Goal: Task Accomplishment & Management: Complete application form

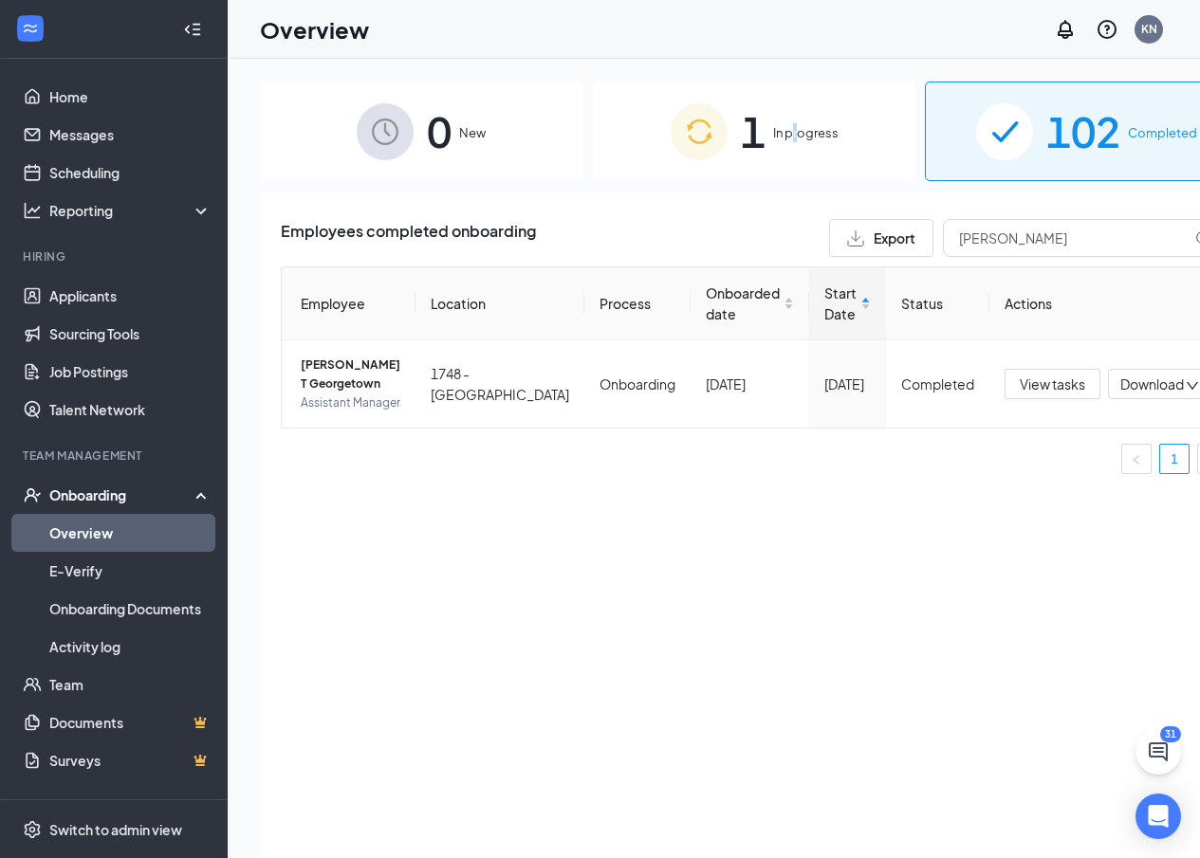
click at [773, 130] on span "In progress" at bounding box center [805, 132] width 65 height 19
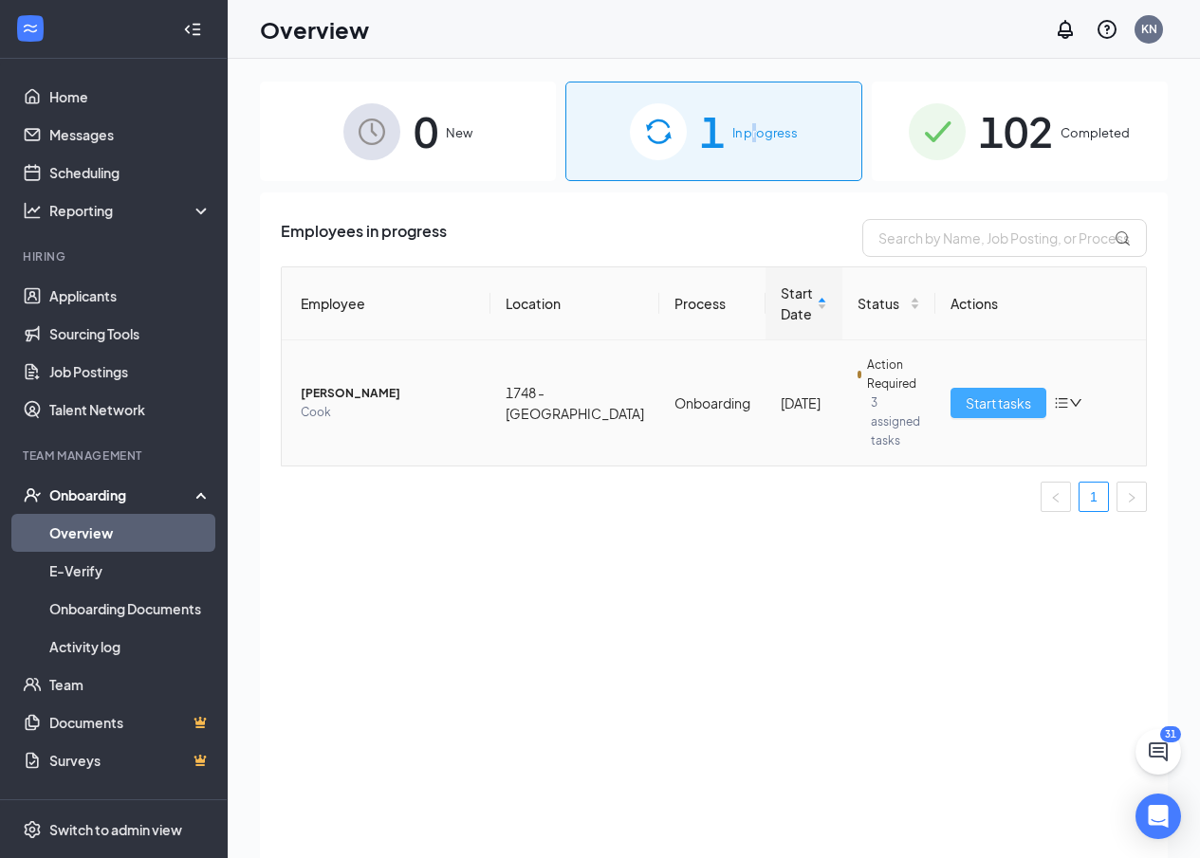
click at [979, 393] on span "Start tasks" at bounding box center [997, 403] width 65 height 21
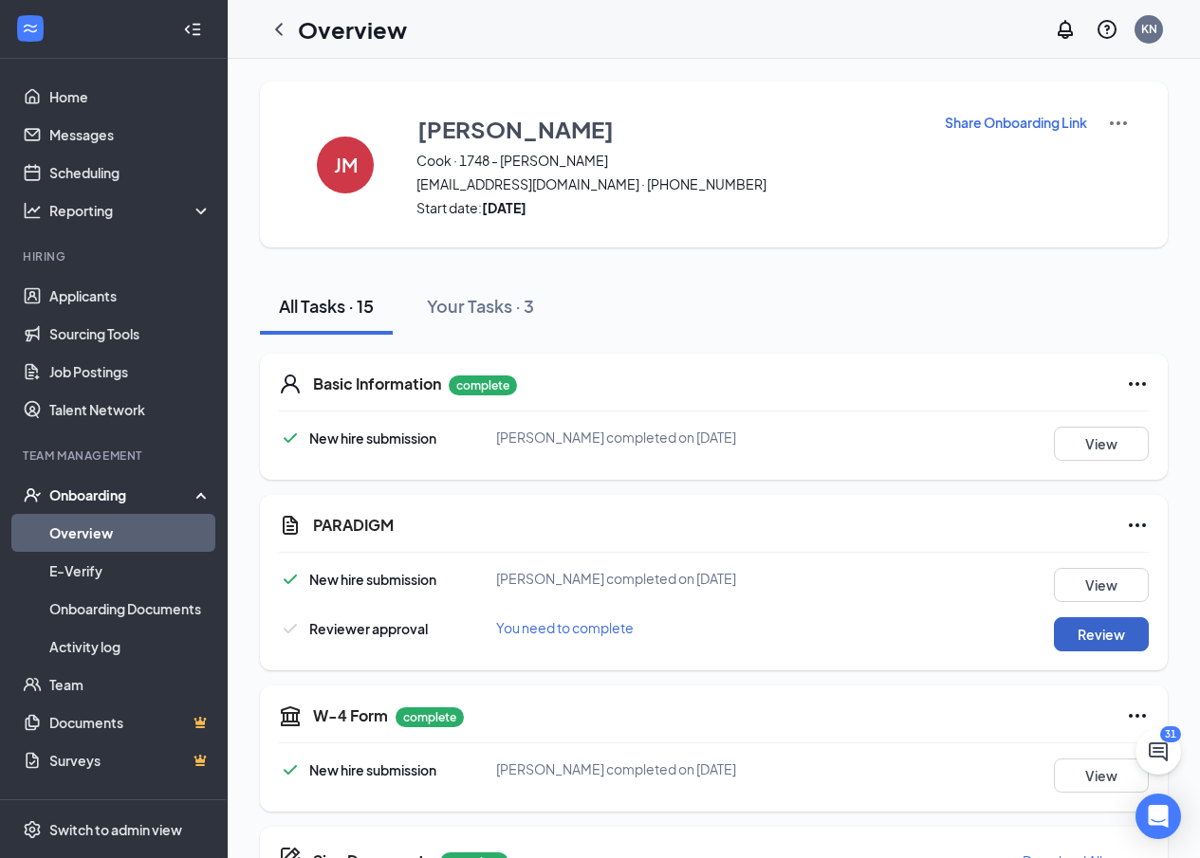
click at [1123, 649] on button "Review" at bounding box center [1101, 634] width 95 height 34
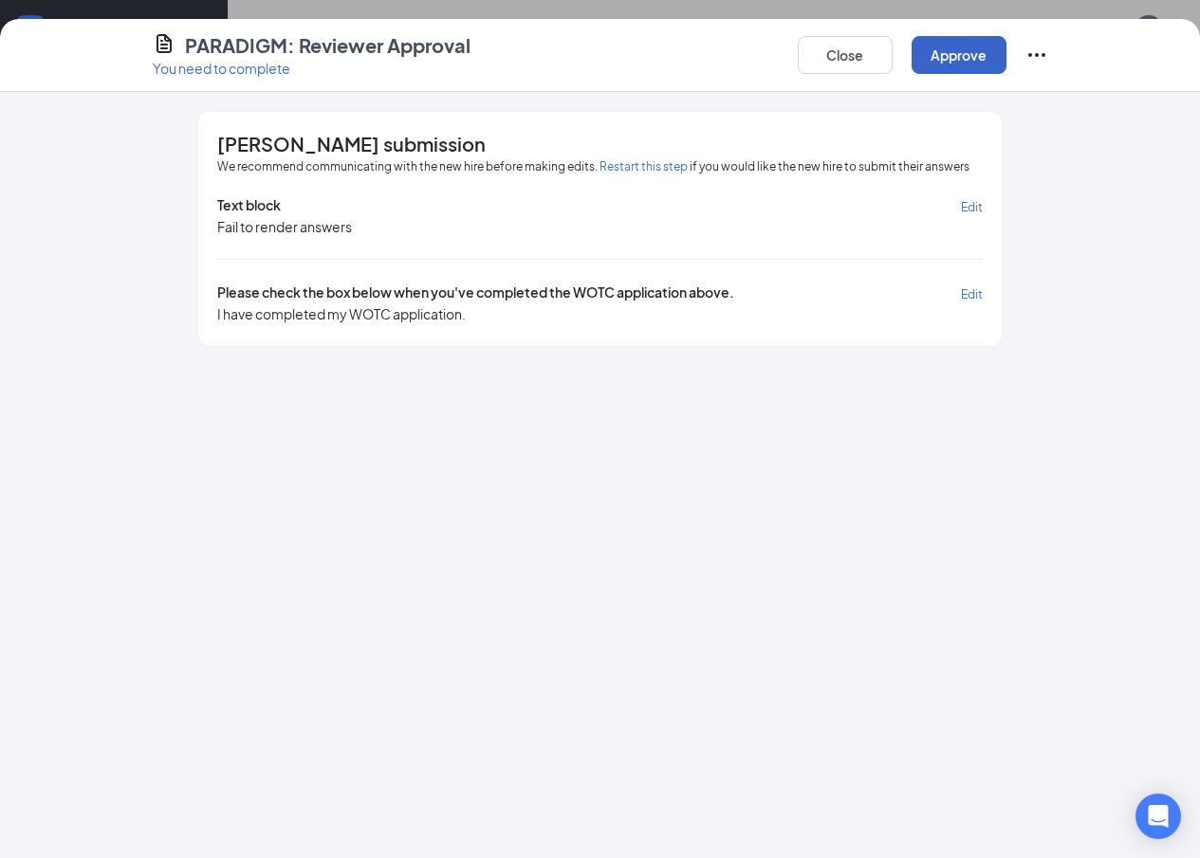
click at [1006, 64] on button "Approve" at bounding box center [958, 55] width 95 height 38
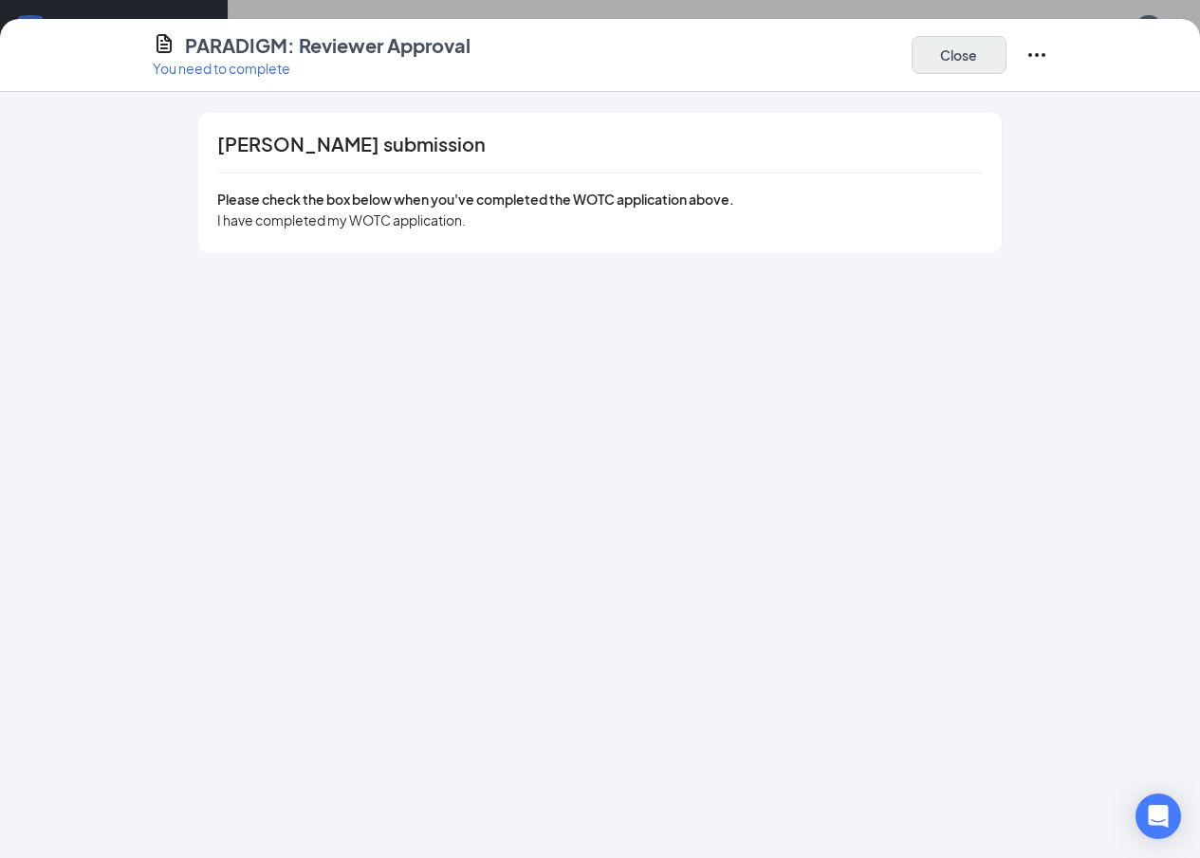
click at [1048, 73] on div "Close" at bounding box center [979, 55] width 137 height 46
click at [1006, 55] on button "Close" at bounding box center [958, 55] width 95 height 38
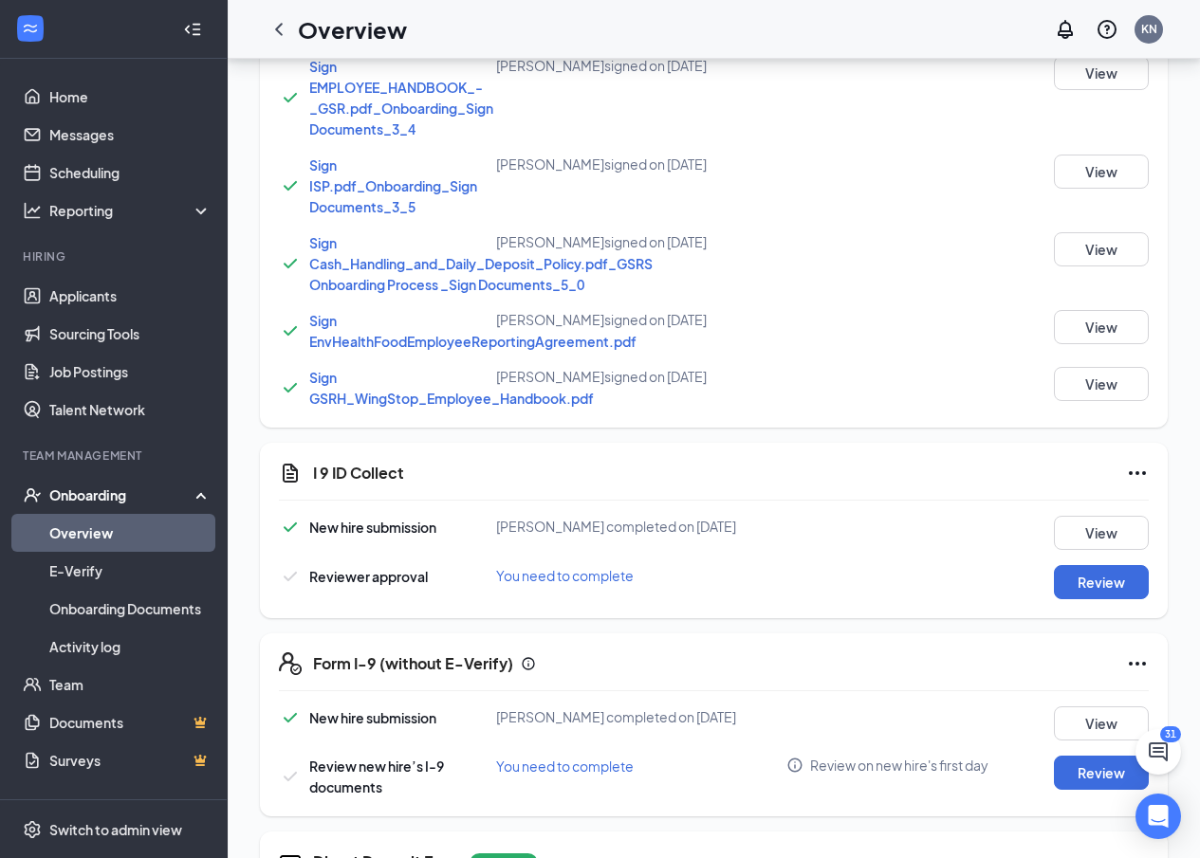
scroll to position [948, 0]
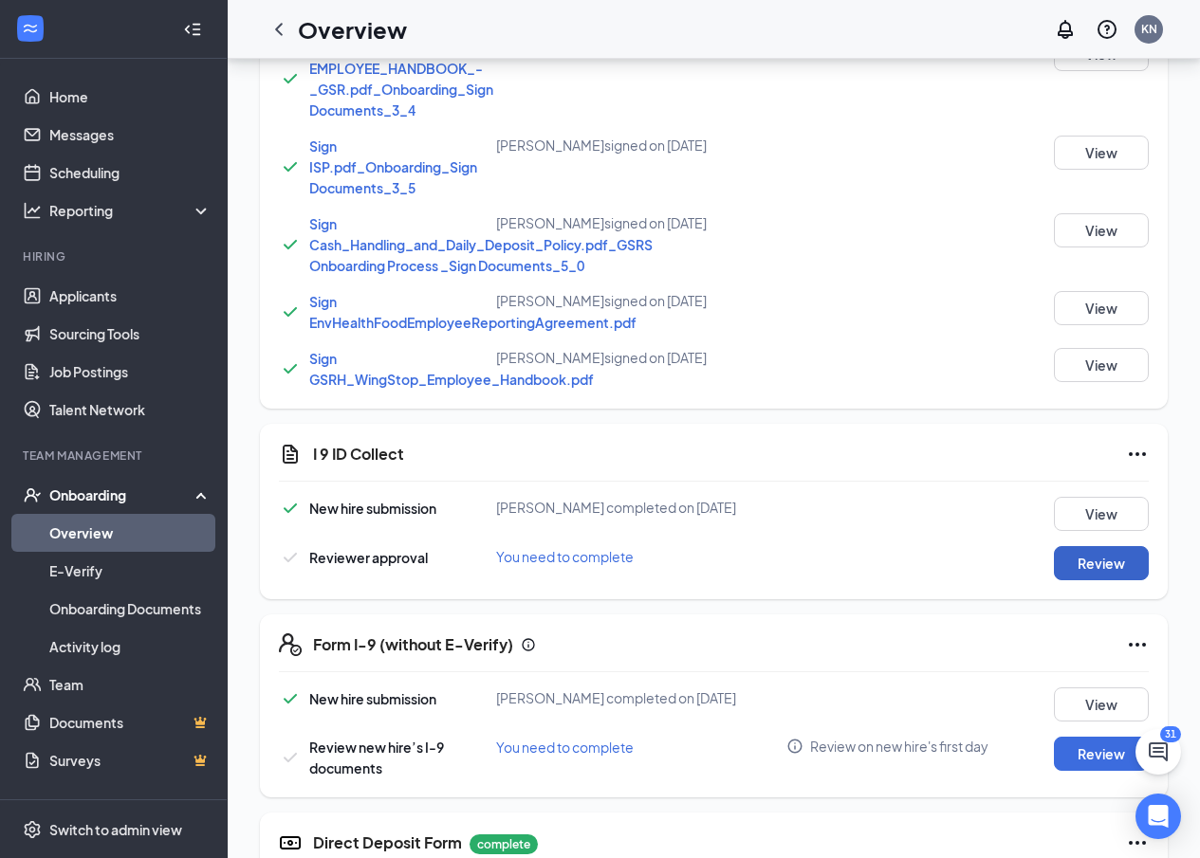
click at [1082, 556] on button "Review" at bounding box center [1101, 563] width 95 height 34
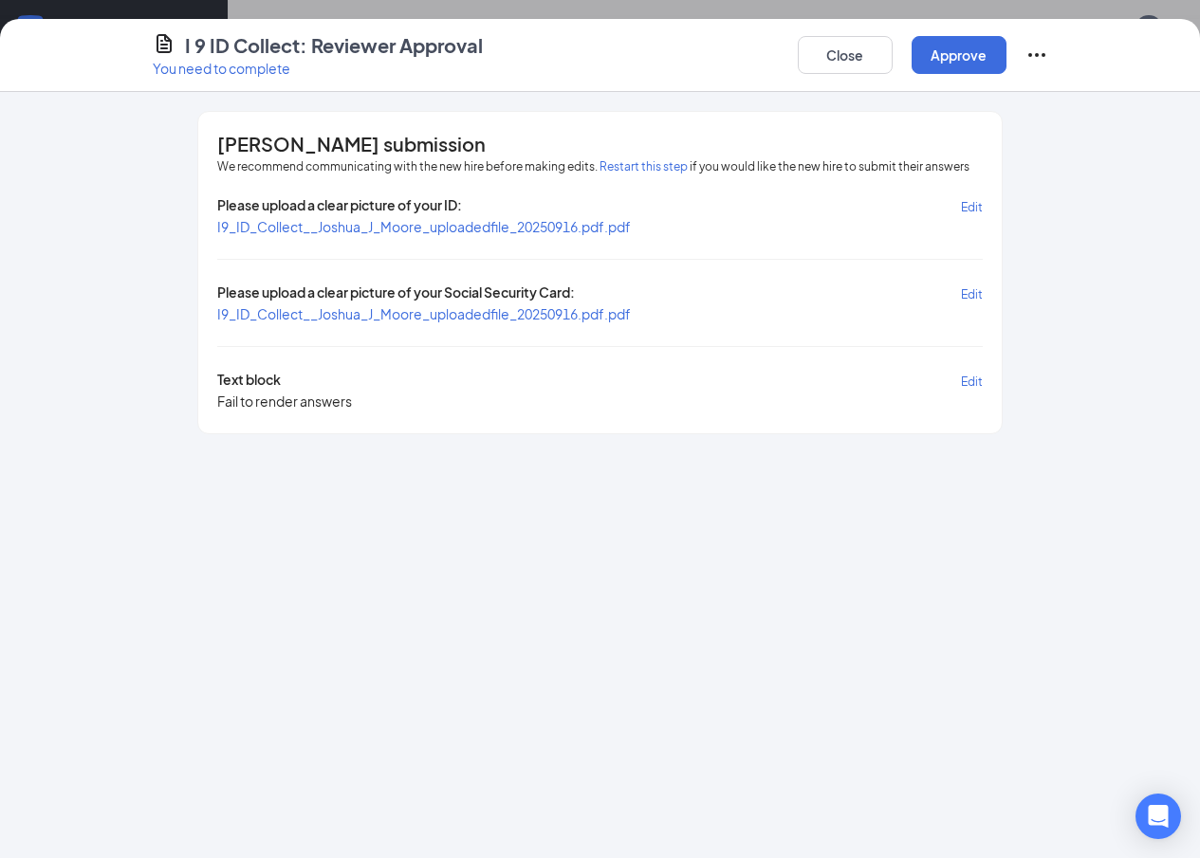
click at [247, 231] on span "I9_ID_Collect__Joshua_J_Moore_uploadedfile_20250916.pdf.pdf" at bounding box center [424, 226] width 414 height 17
click at [436, 310] on span "I9_ID_Collect__Joshua_J_Moore_uploadedfile_20250916.pdf.pdf" at bounding box center [424, 313] width 414 height 17
click at [1006, 63] on button "Approve" at bounding box center [958, 55] width 95 height 38
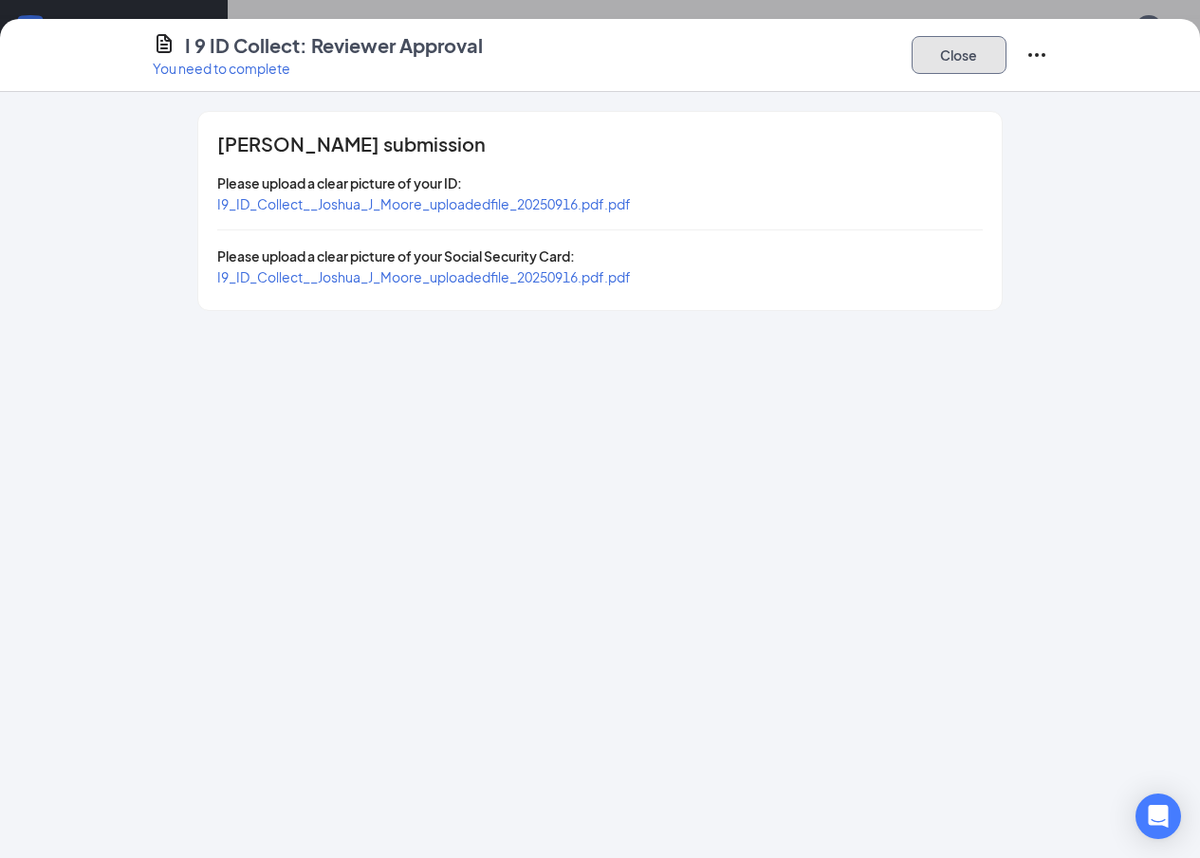
click at [1006, 47] on button "Close" at bounding box center [958, 55] width 95 height 38
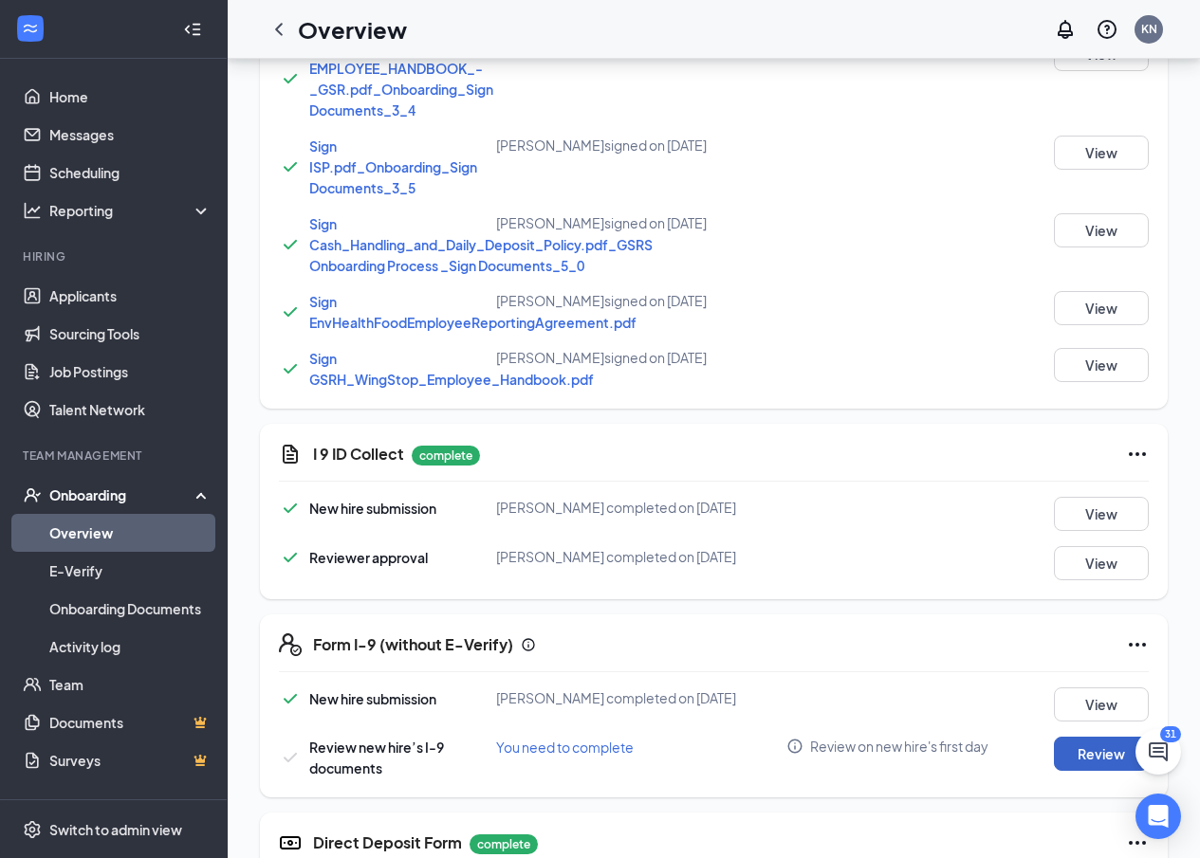
click at [1096, 746] on button "Review" at bounding box center [1101, 754] width 95 height 34
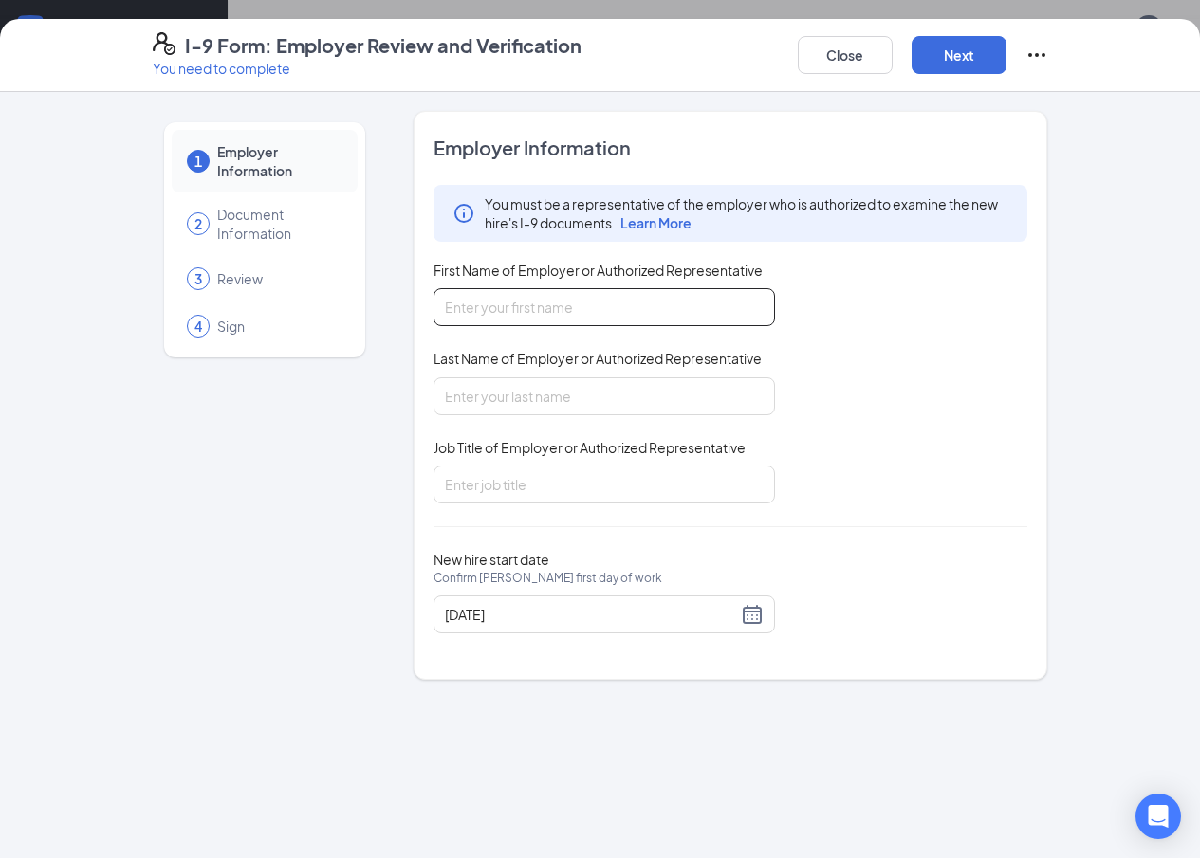
click at [537, 317] on input "First Name of Employer or Authorized Representative" at bounding box center [603, 307] width 341 height 38
type input "[PERSON_NAME]"
click at [538, 385] on input "Last Name of Employer or Authorized Representative" at bounding box center [603, 396] width 341 height 38
type input "[PERSON_NAME]"
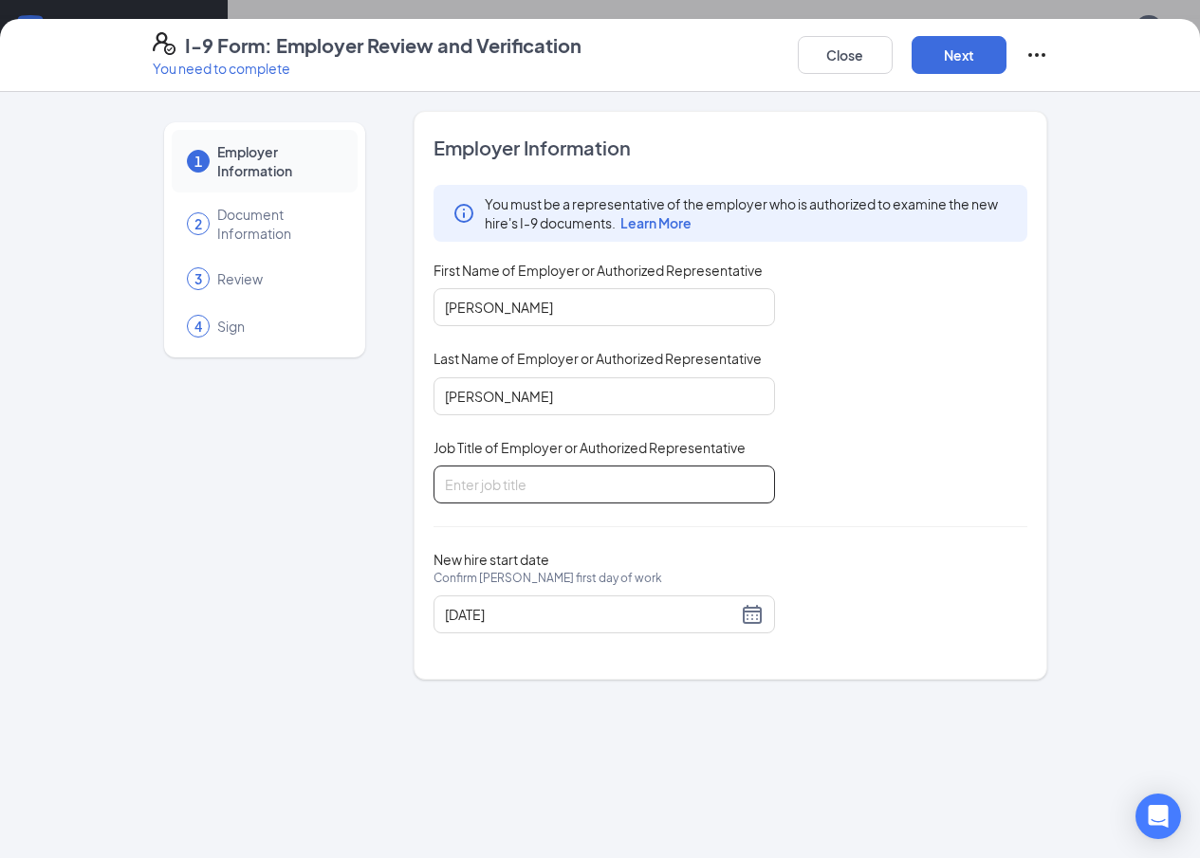
click at [543, 489] on input "Job Title of Employer or Authorized Representative" at bounding box center [603, 485] width 341 height 38
type input "General Manager"
click at [1006, 54] on button "Next" at bounding box center [958, 55] width 95 height 38
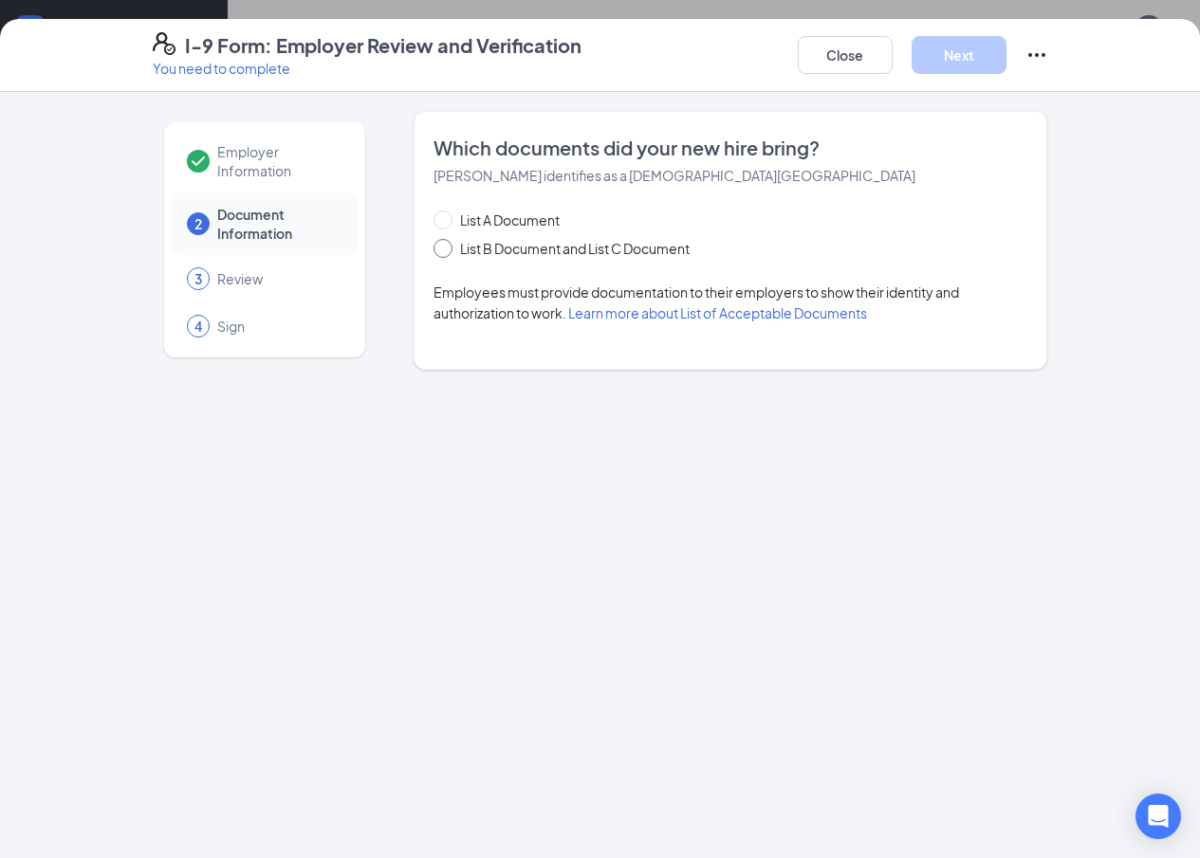
click at [512, 243] on span "List B Document and List C Document" at bounding box center [574, 248] width 245 height 21
click at [447, 243] on input "List B Document and List C Document" at bounding box center [439, 245] width 13 height 13
radio input "true"
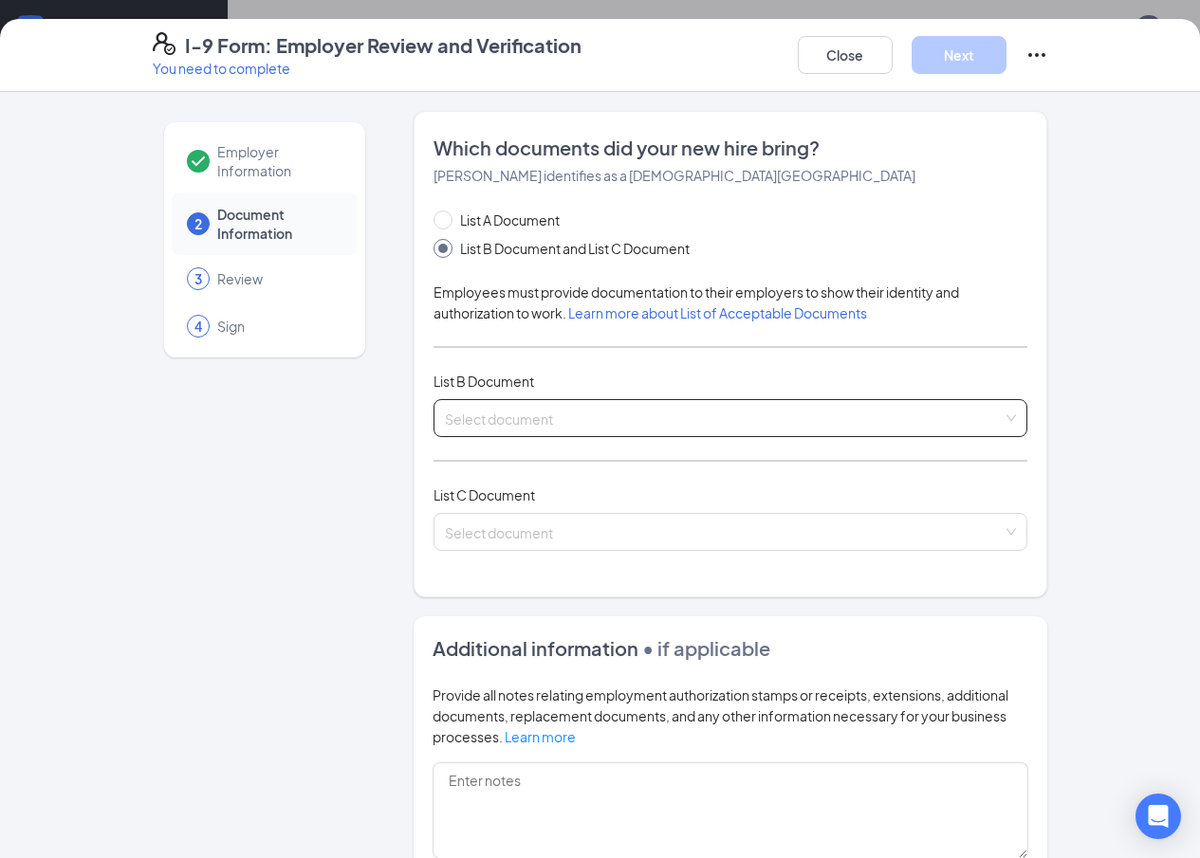
click at [486, 404] on input "search" at bounding box center [724, 414] width 559 height 28
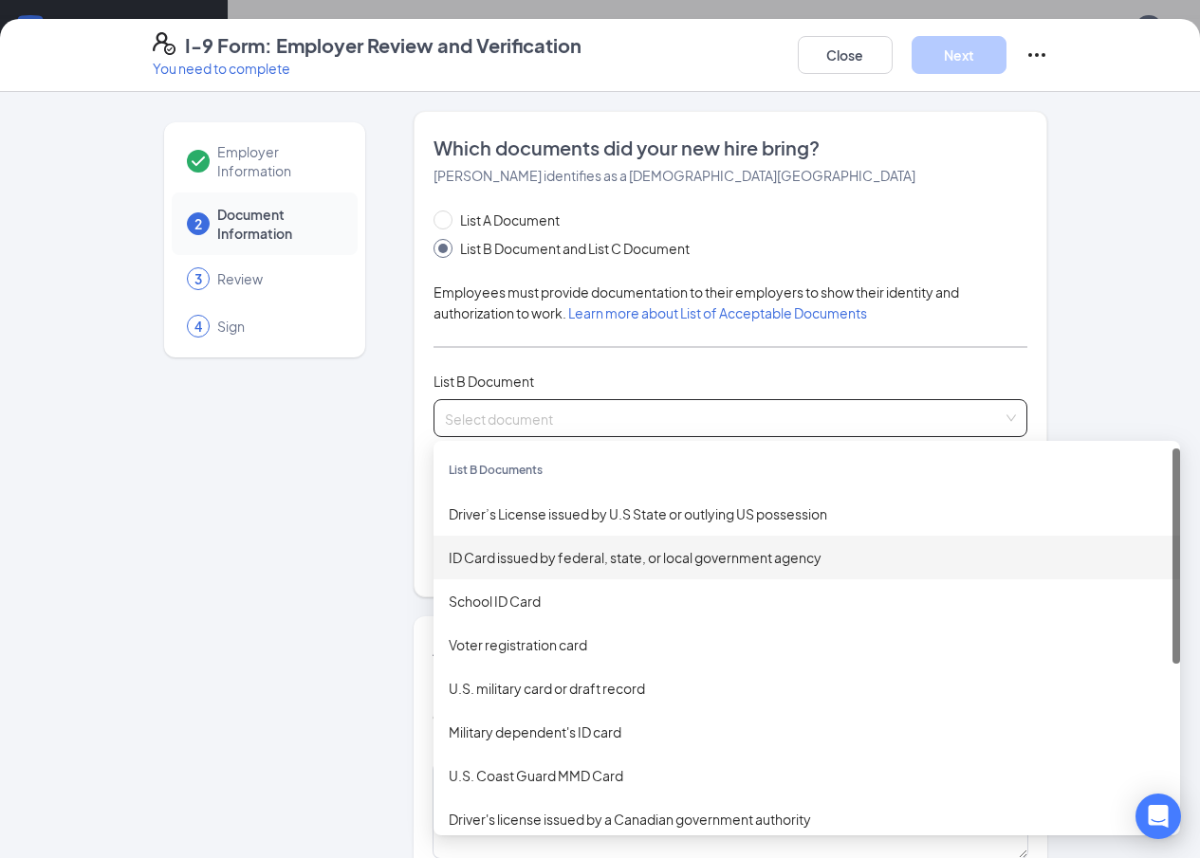
click at [505, 564] on div "ID Card issued by federal, state, or local government agency" at bounding box center [807, 557] width 716 height 21
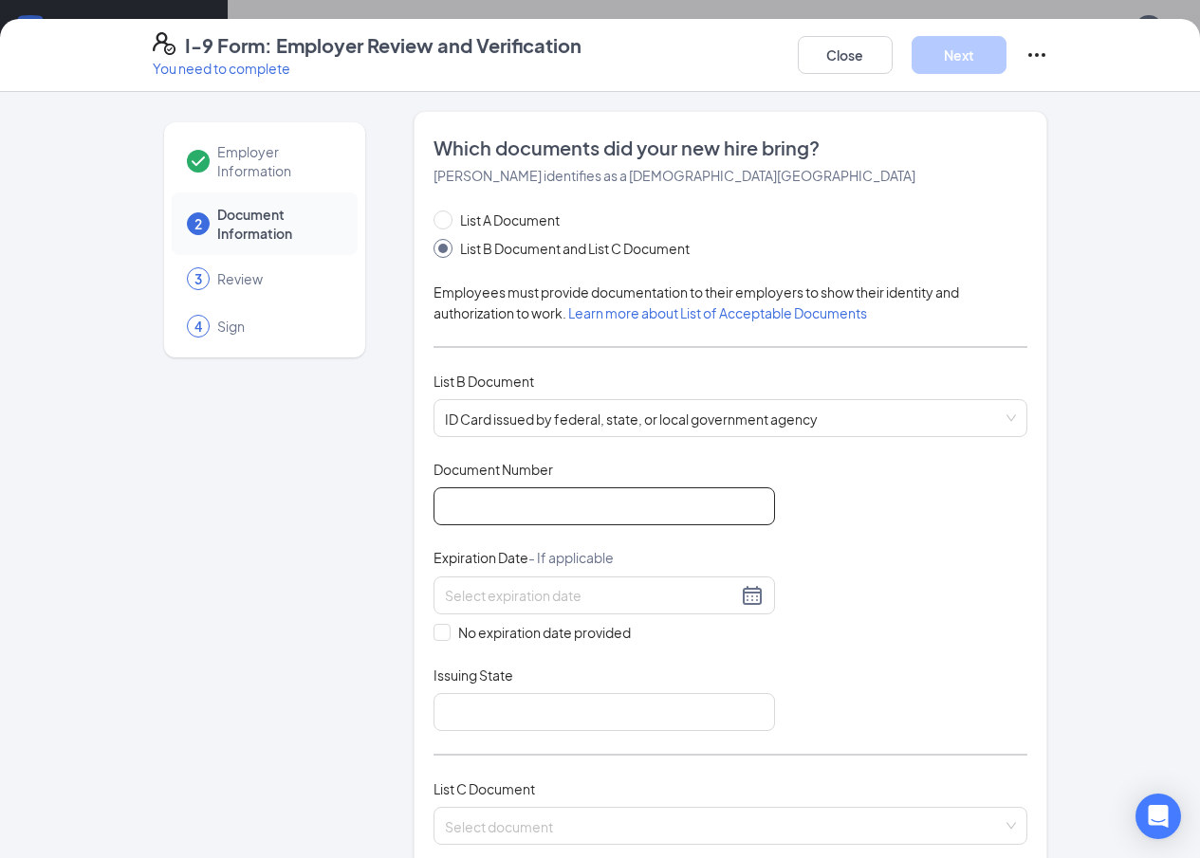
click at [489, 511] on input "Document Number" at bounding box center [603, 506] width 341 height 38
type input "009061172"
click at [510, 598] on input at bounding box center [591, 595] width 292 height 21
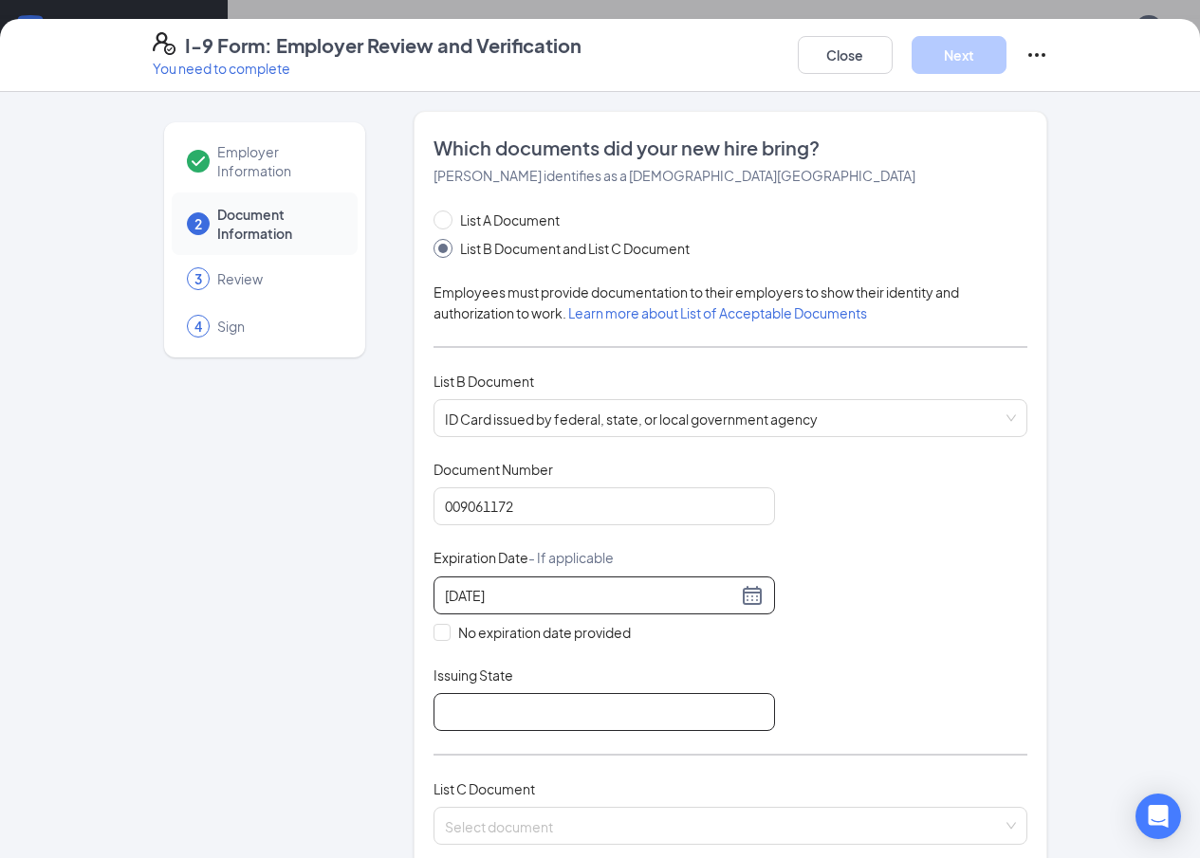
type input "[DATE]"
click at [525, 693] on input "Issuing State" at bounding box center [603, 712] width 341 height 38
type input "[US_STATE]"
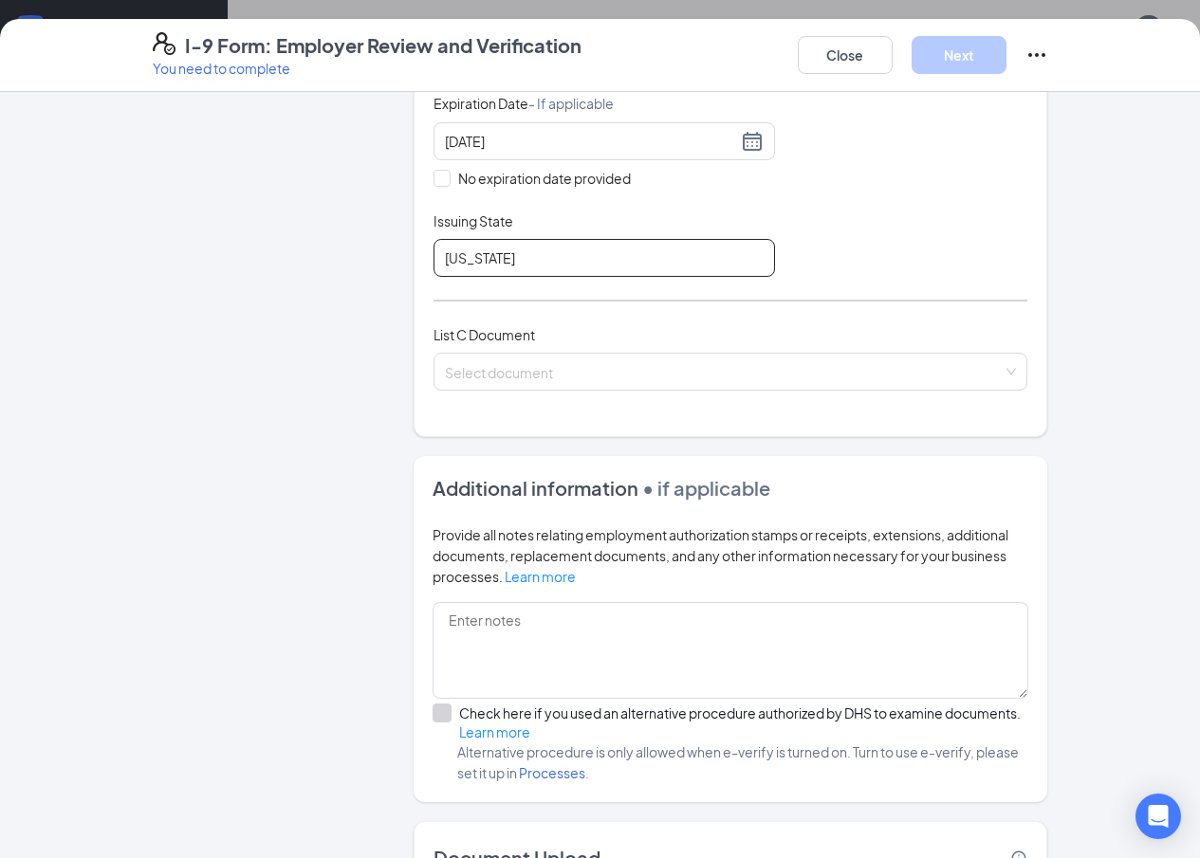
scroll to position [548, 0]
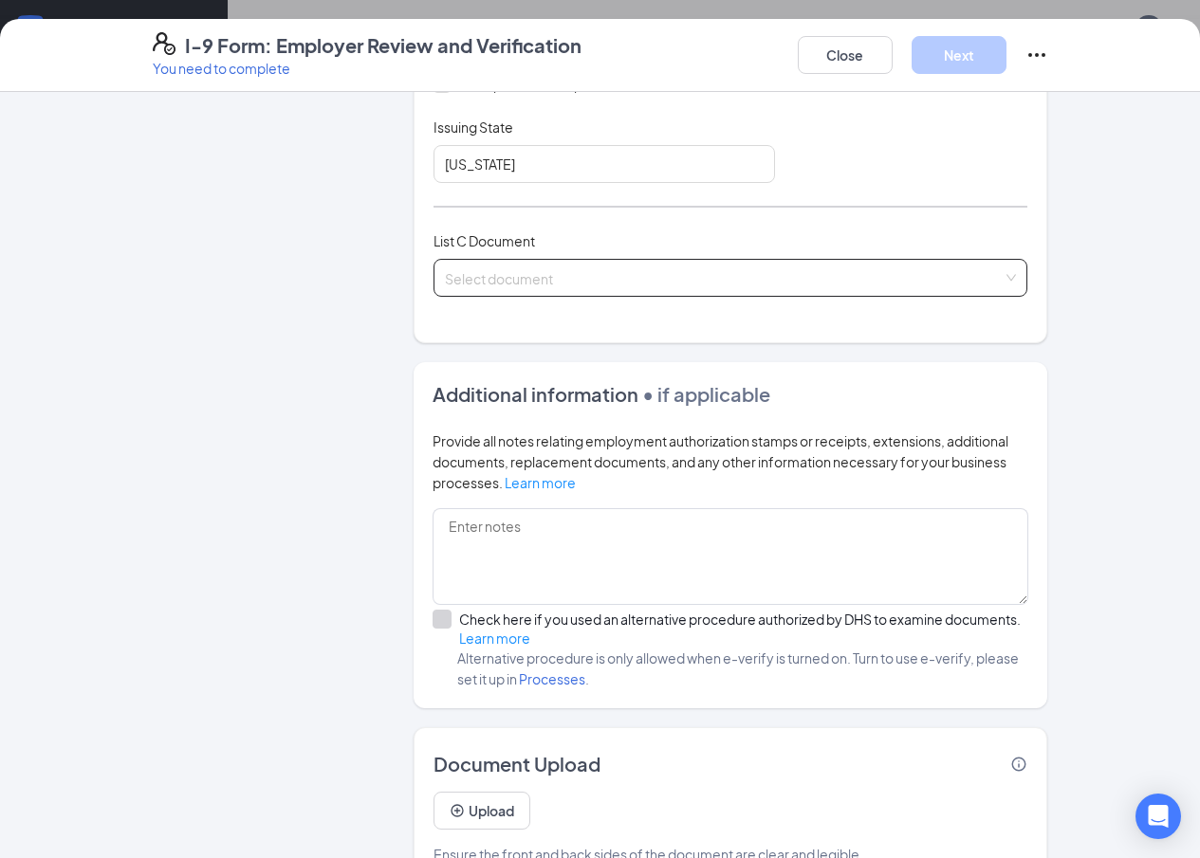
click at [538, 266] on input "search" at bounding box center [724, 274] width 559 height 28
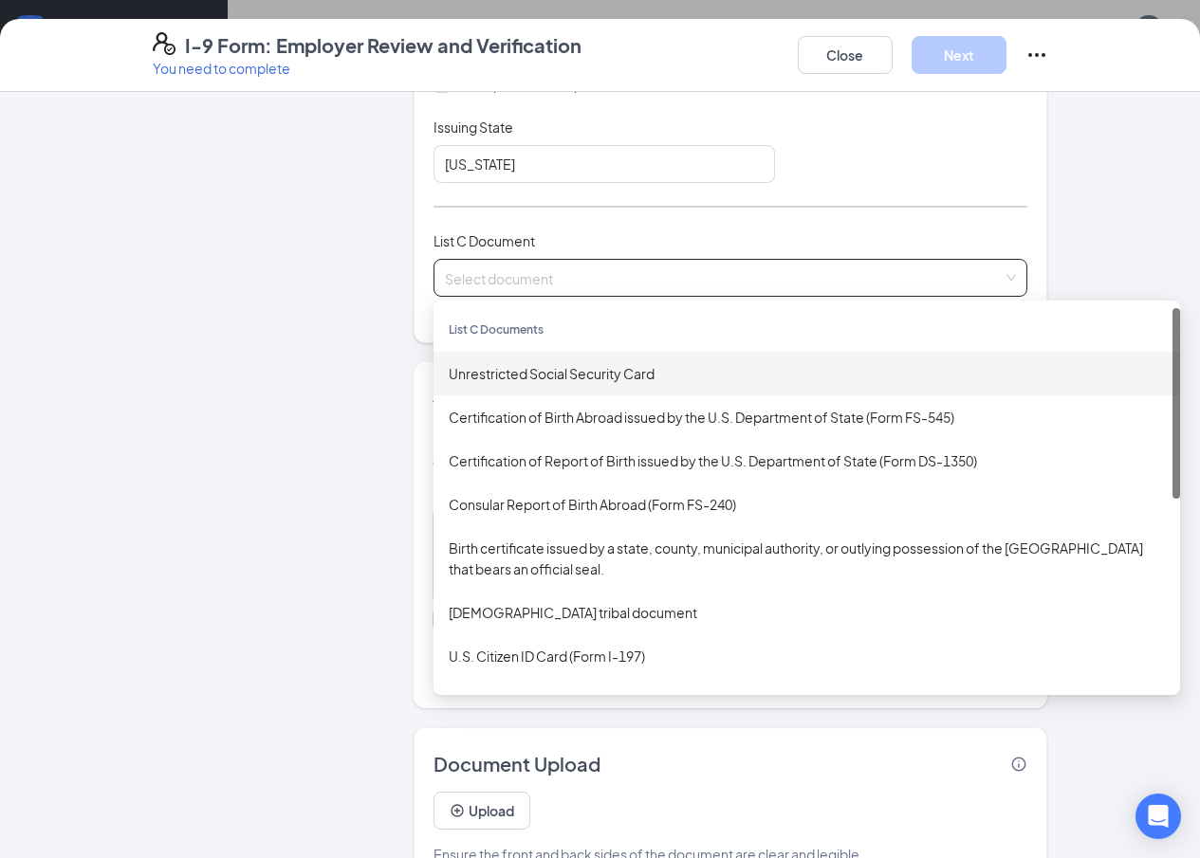
click at [524, 375] on div "Unrestricted Social Security Card" at bounding box center [807, 373] width 716 height 21
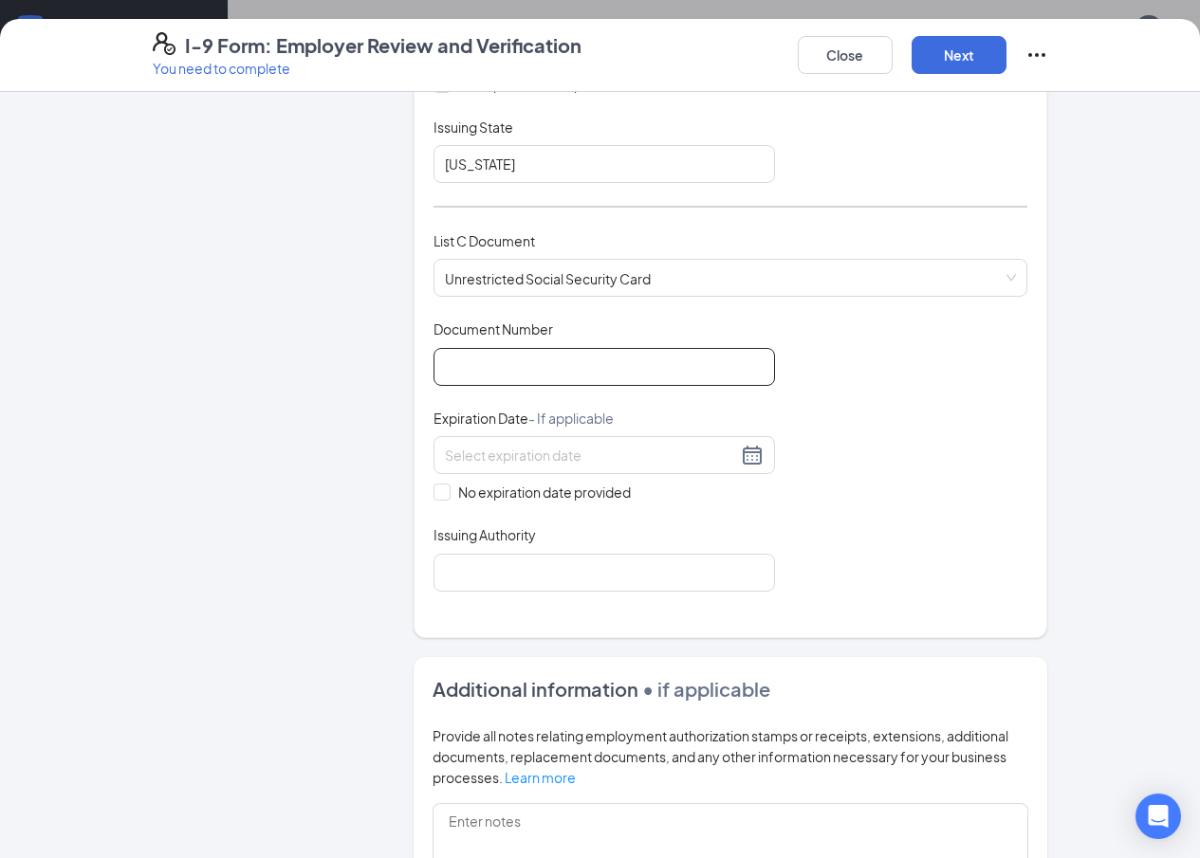
click at [524, 375] on input "Document Number" at bounding box center [603, 367] width 341 height 38
type input "434650632"
click at [433, 505] on div "Document Title Unrestricted Social Security Card Document Number 434650632 Expi…" at bounding box center [730, 455] width 595 height 271
click at [433, 490] on input "No expiration date provided" at bounding box center [439, 490] width 13 height 13
checkbox input "true"
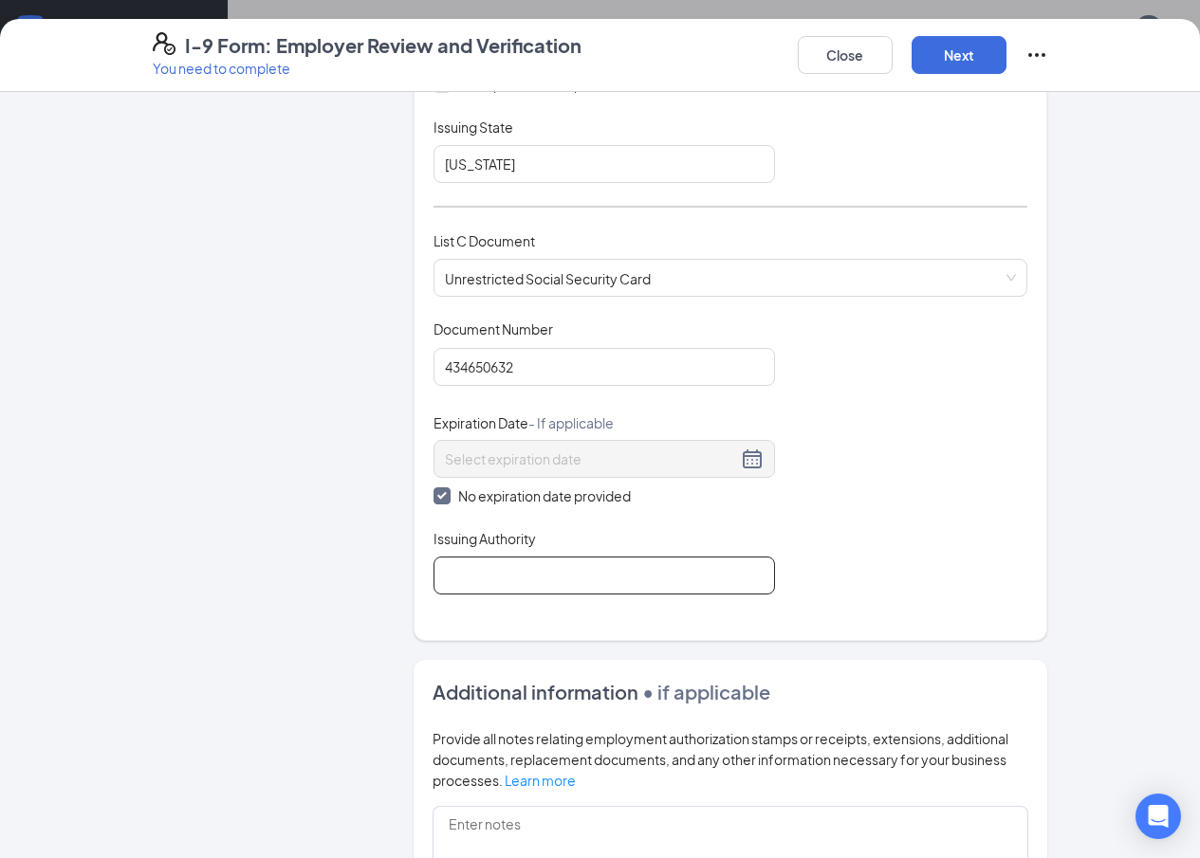
click at [466, 590] on input "Issuing Authority" at bounding box center [603, 576] width 341 height 38
type input "[GEOGRAPHIC_DATA]"
click at [1006, 52] on button "Next" at bounding box center [958, 55] width 95 height 38
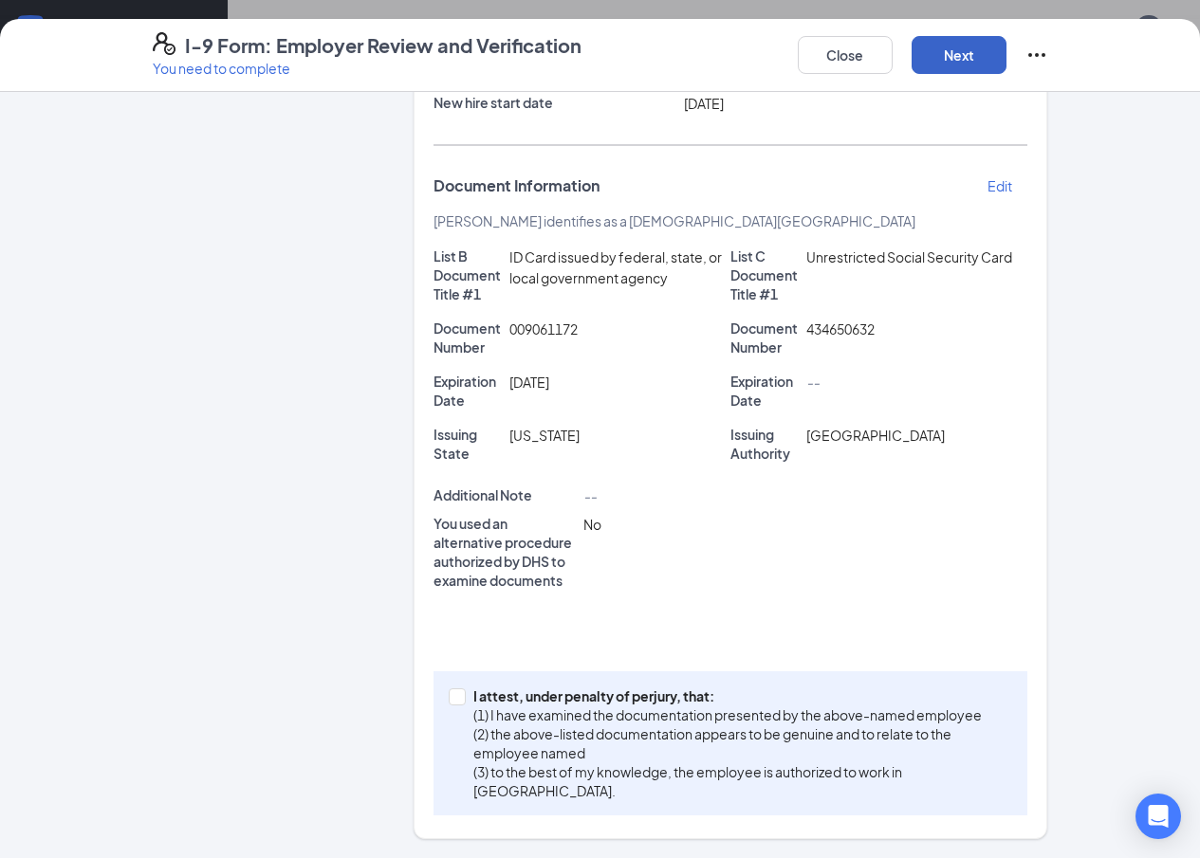
scroll to position [215, 0]
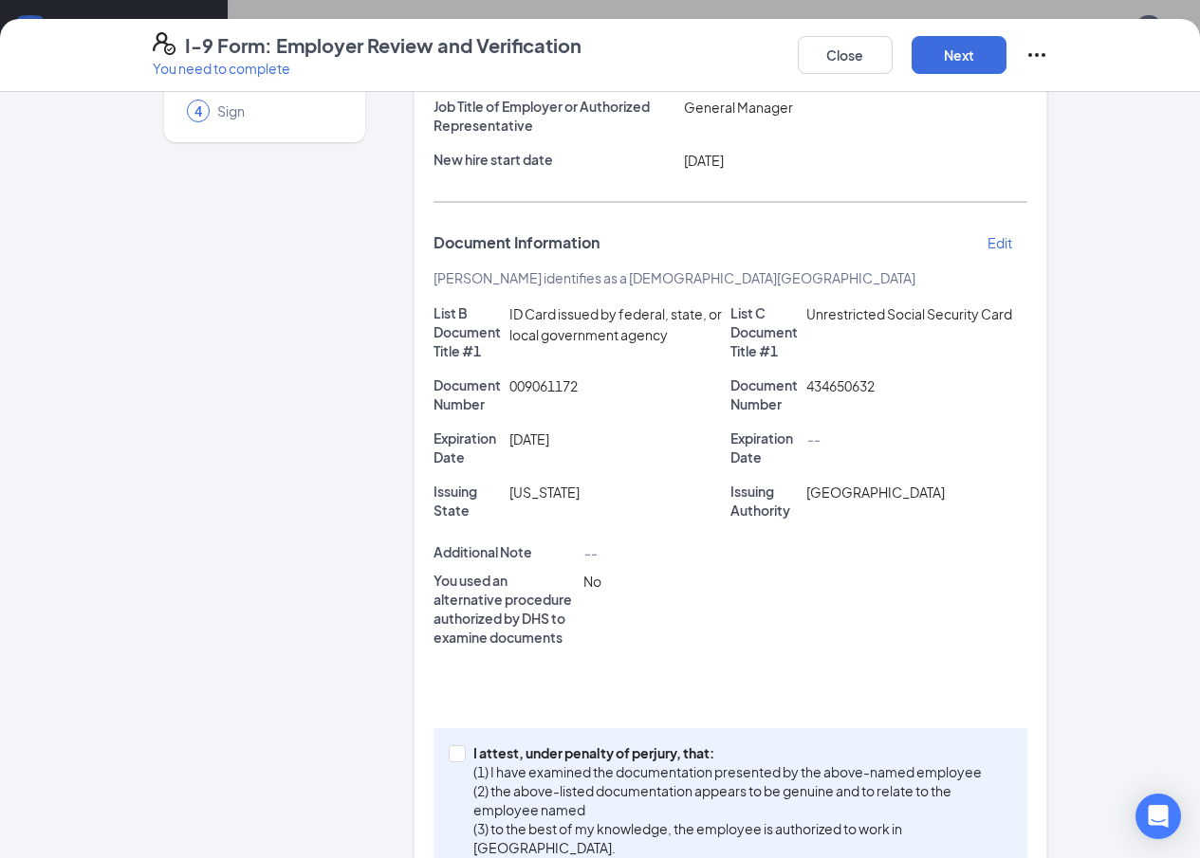
click at [1048, 50] on icon "Ellipses" at bounding box center [1036, 55] width 23 height 23
click at [449, 745] on input "I attest, under penalty of [PERSON_NAME], that: (1) I have examined the documen…" at bounding box center [455, 751] width 13 height 13
checkbox input "true"
click at [1048, 56] on icon "Ellipses" at bounding box center [1036, 55] width 23 height 23
click at [1094, 101] on span "Mark as complete" at bounding box center [1079, 93] width 111 height 19
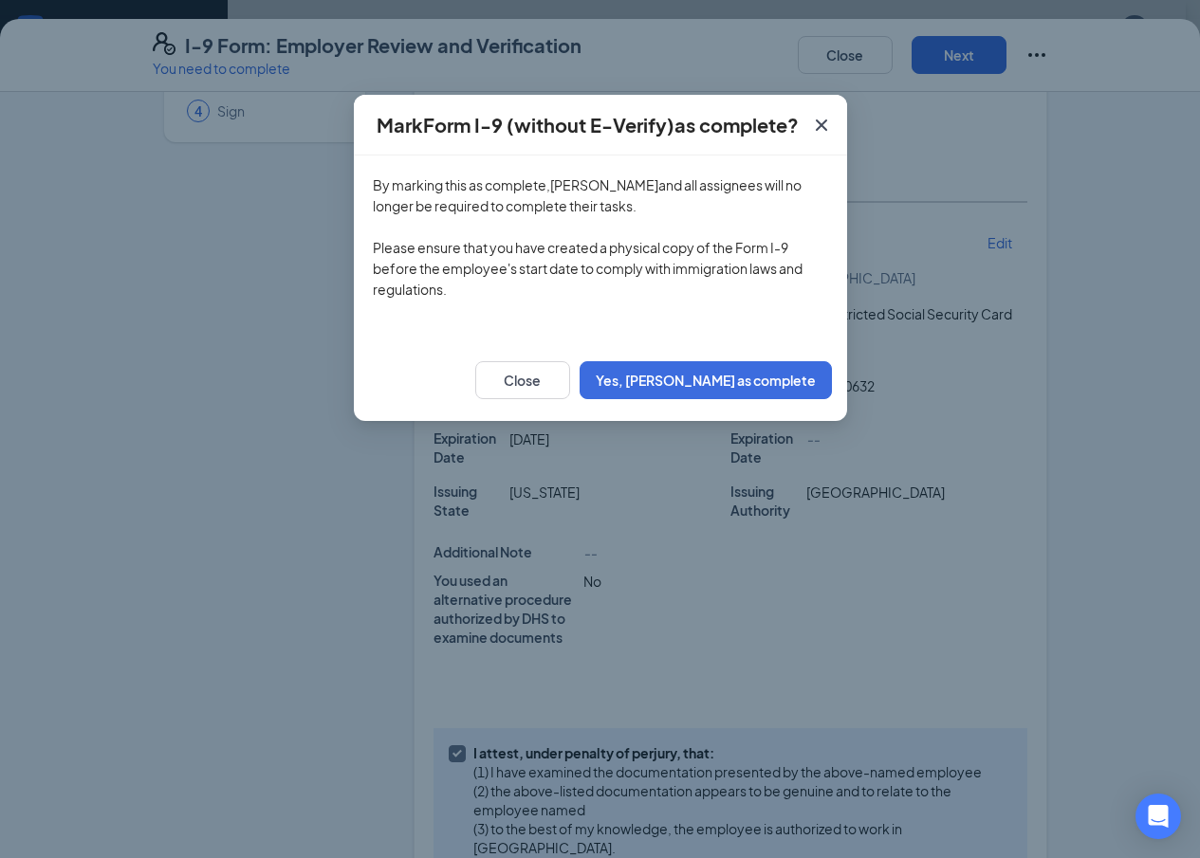
click at [733, 420] on div "Close Yes, [PERSON_NAME] as complete" at bounding box center [600, 381] width 493 height 82
click at [738, 376] on button "Yes, [PERSON_NAME] as complete" at bounding box center [705, 380] width 252 height 38
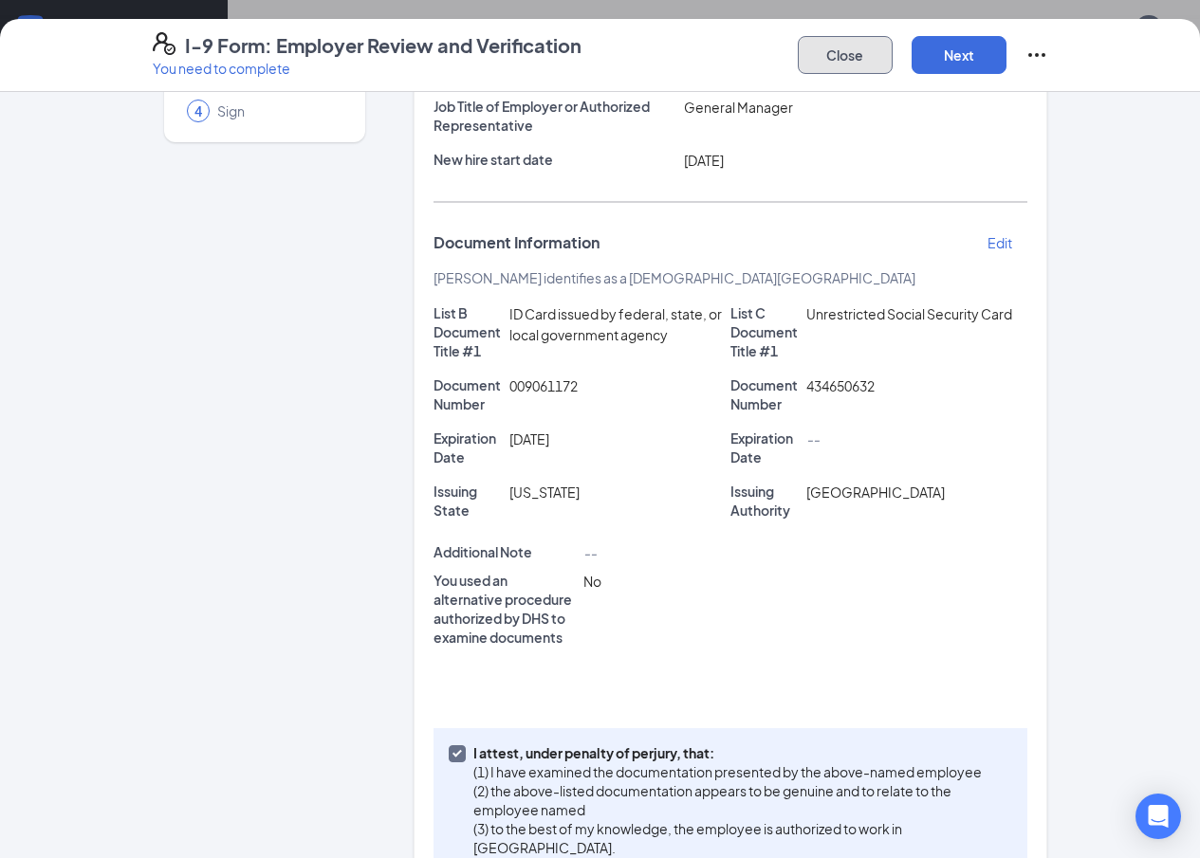
click at [892, 52] on button "Close" at bounding box center [845, 55] width 95 height 38
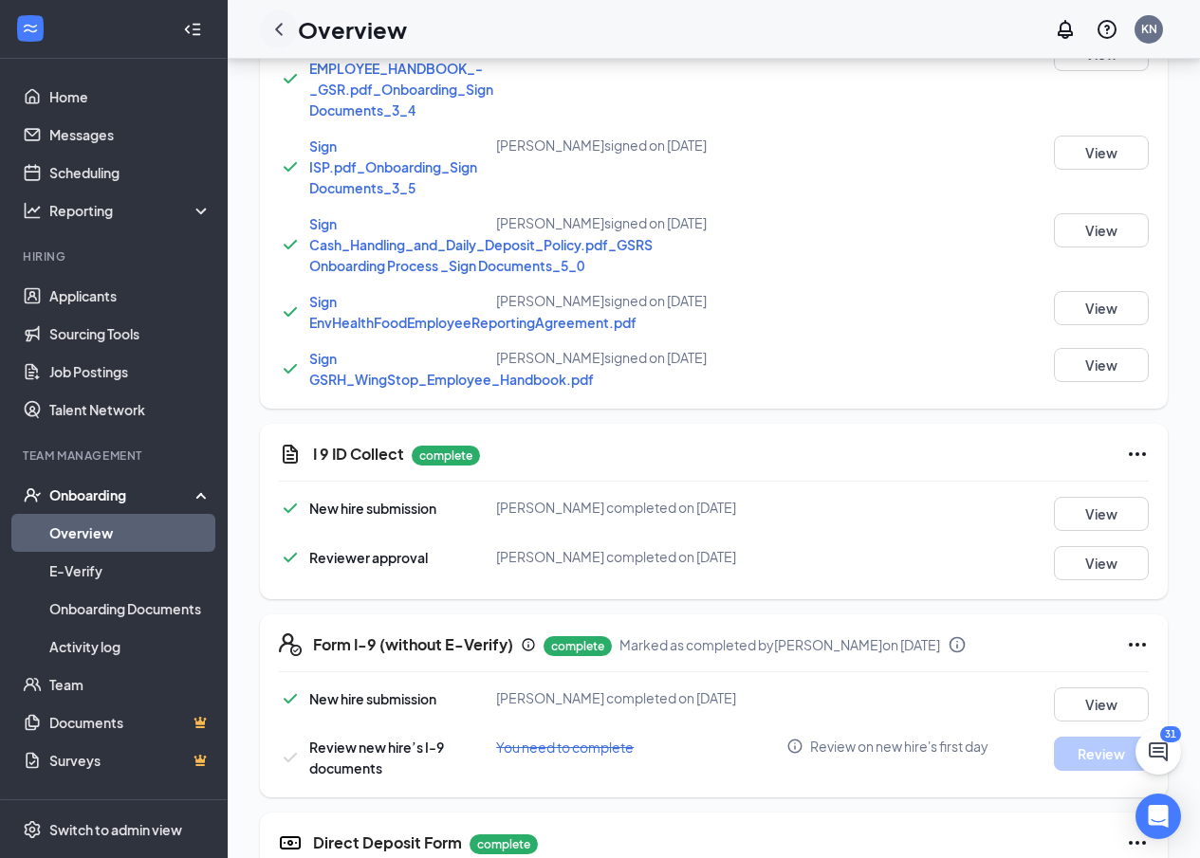
click at [281, 34] on icon "ChevronLeft" at bounding box center [279, 29] width 8 height 12
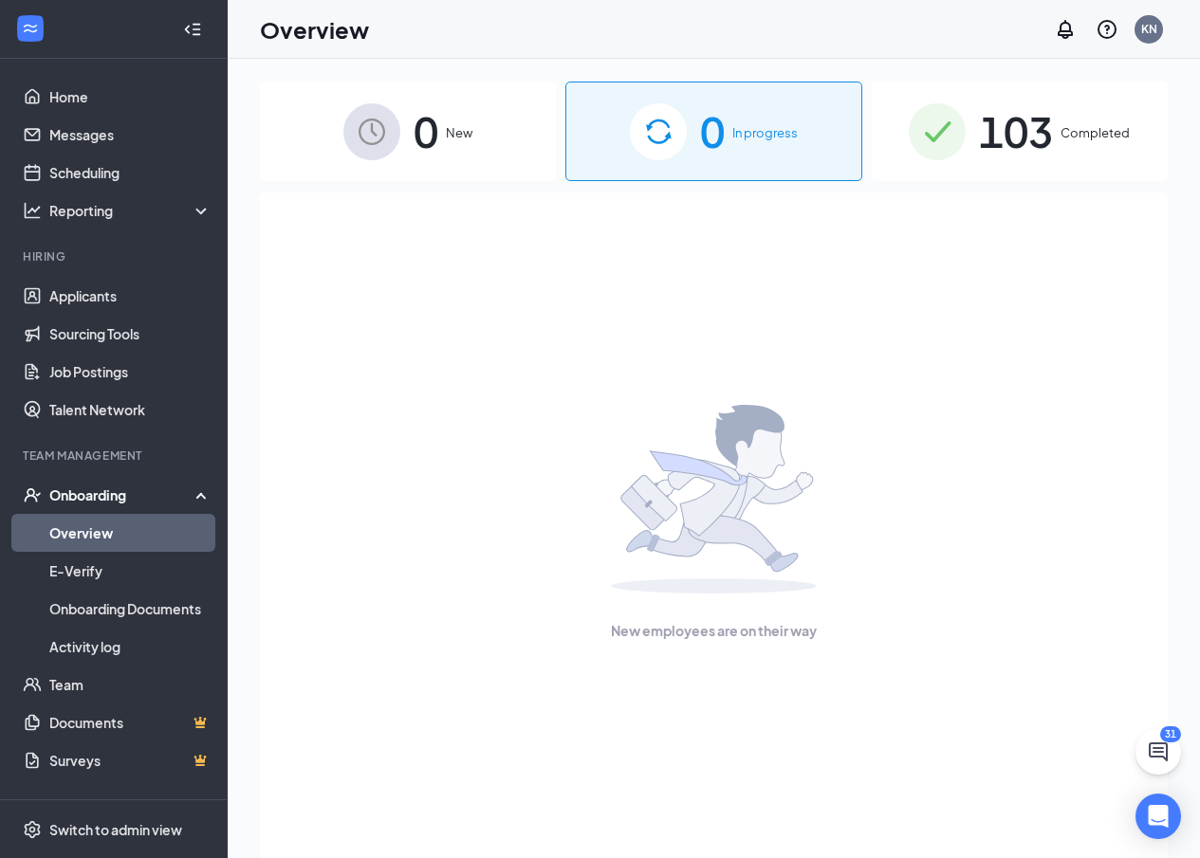
click at [1096, 134] on span "Completed" at bounding box center [1094, 132] width 69 height 19
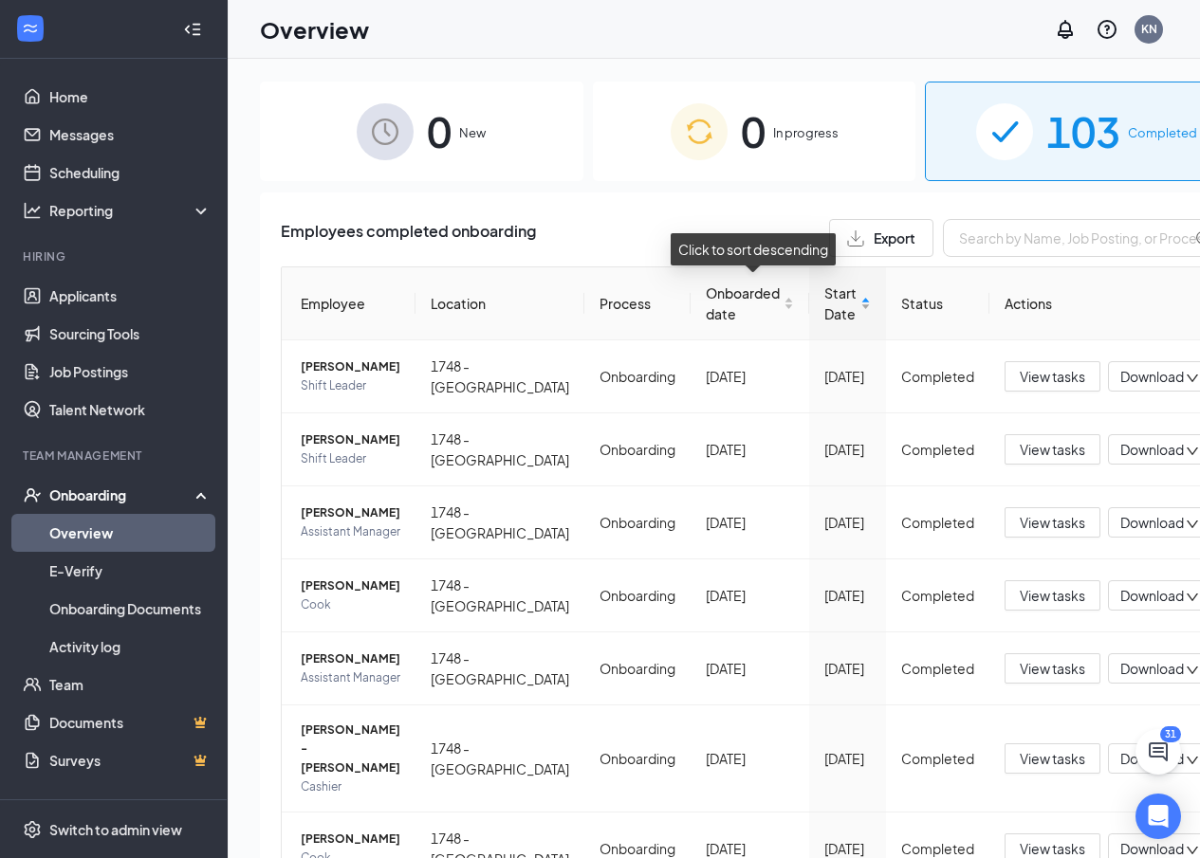
click at [824, 305] on div "Start Date" at bounding box center [847, 304] width 46 height 42
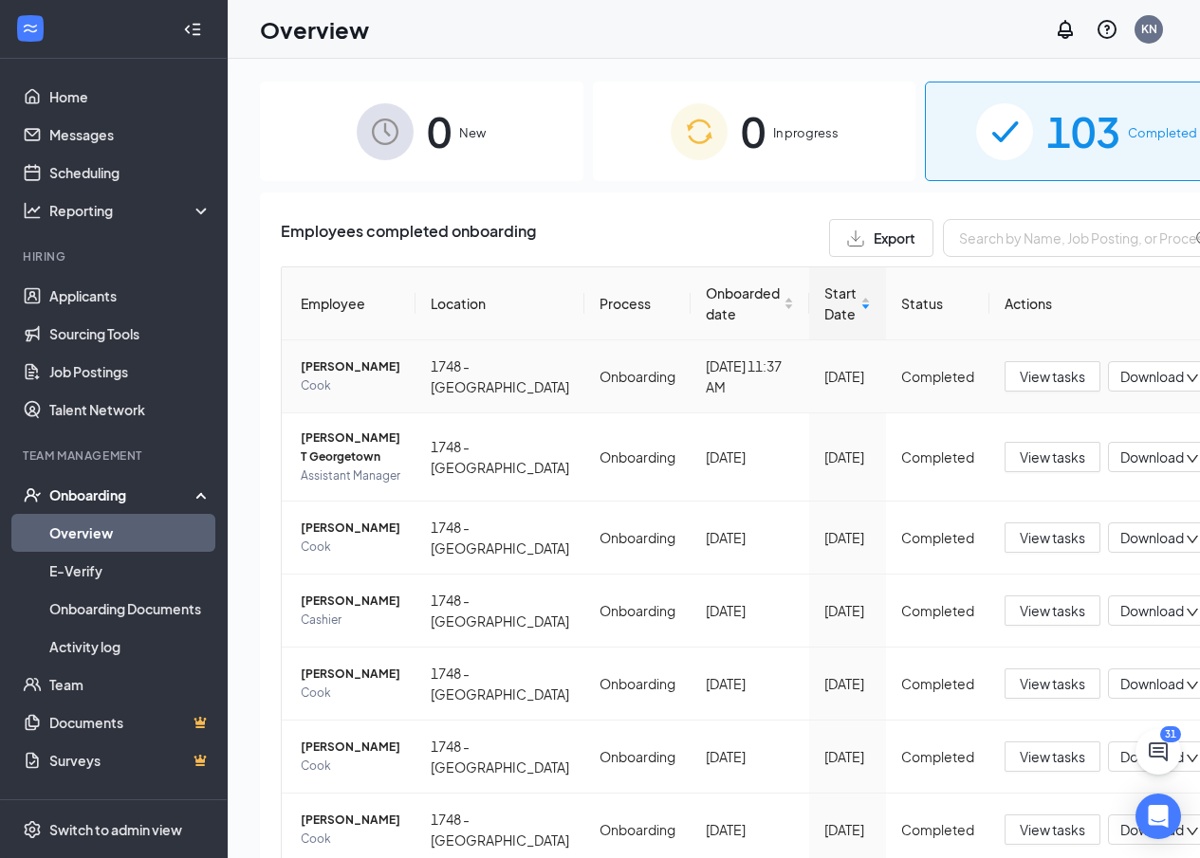
click at [330, 362] on span "[PERSON_NAME]" at bounding box center [351, 367] width 100 height 19
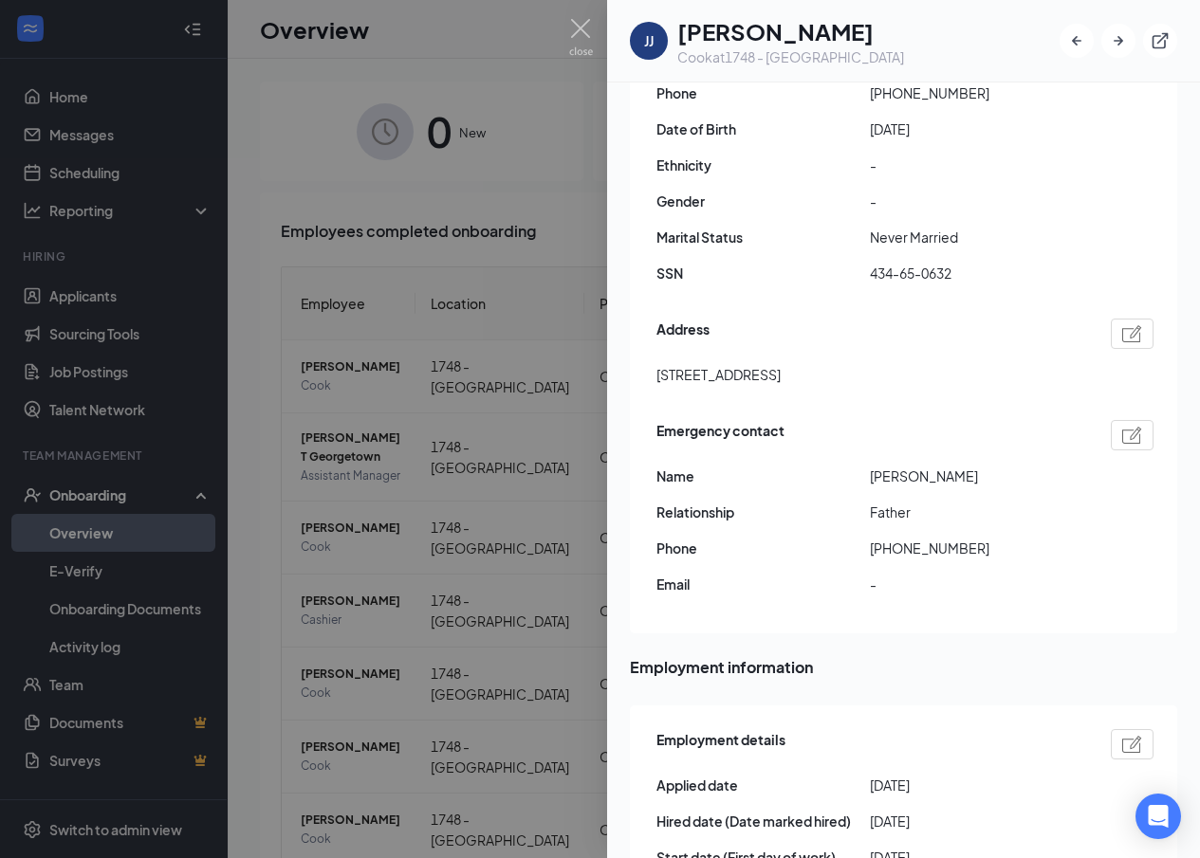
scroll to position [379, 0]
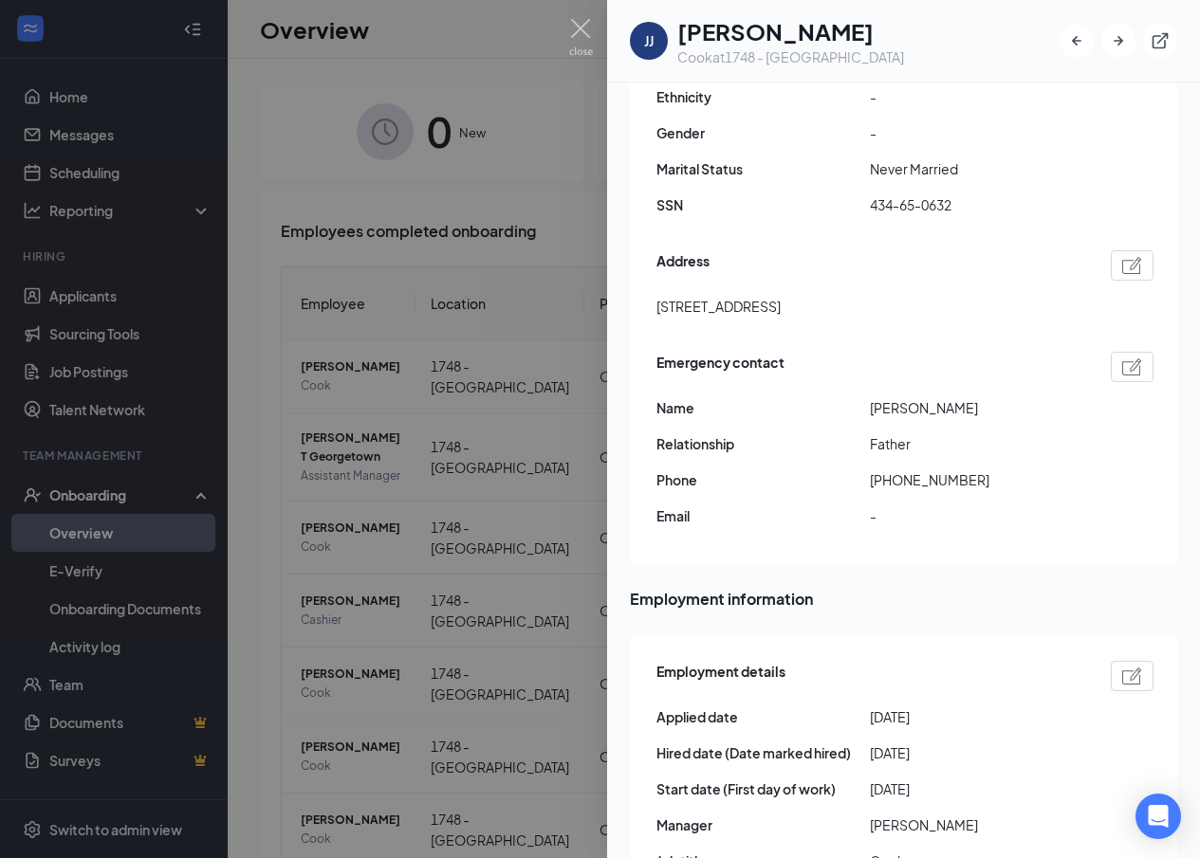
drag, startPoint x: 658, startPoint y: 289, endPoint x: 909, endPoint y: 287, distance: 250.4
click at [919, 296] on div "[STREET_ADDRESS]" at bounding box center [904, 306] width 497 height 21
copy span "[STREET_ADDRESS]"
click at [1055, 352] on div "Emergency contact" at bounding box center [904, 367] width 497 height 30
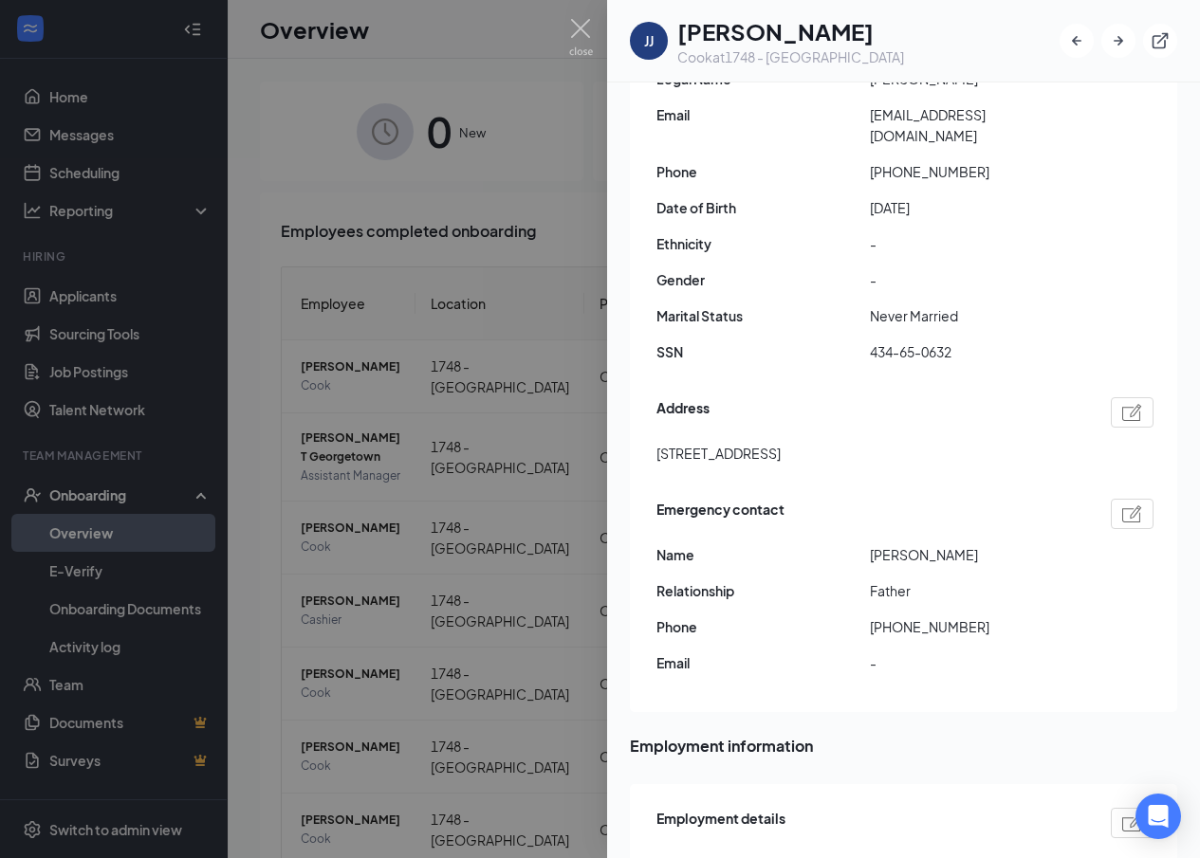
scroll to position [0, 0]
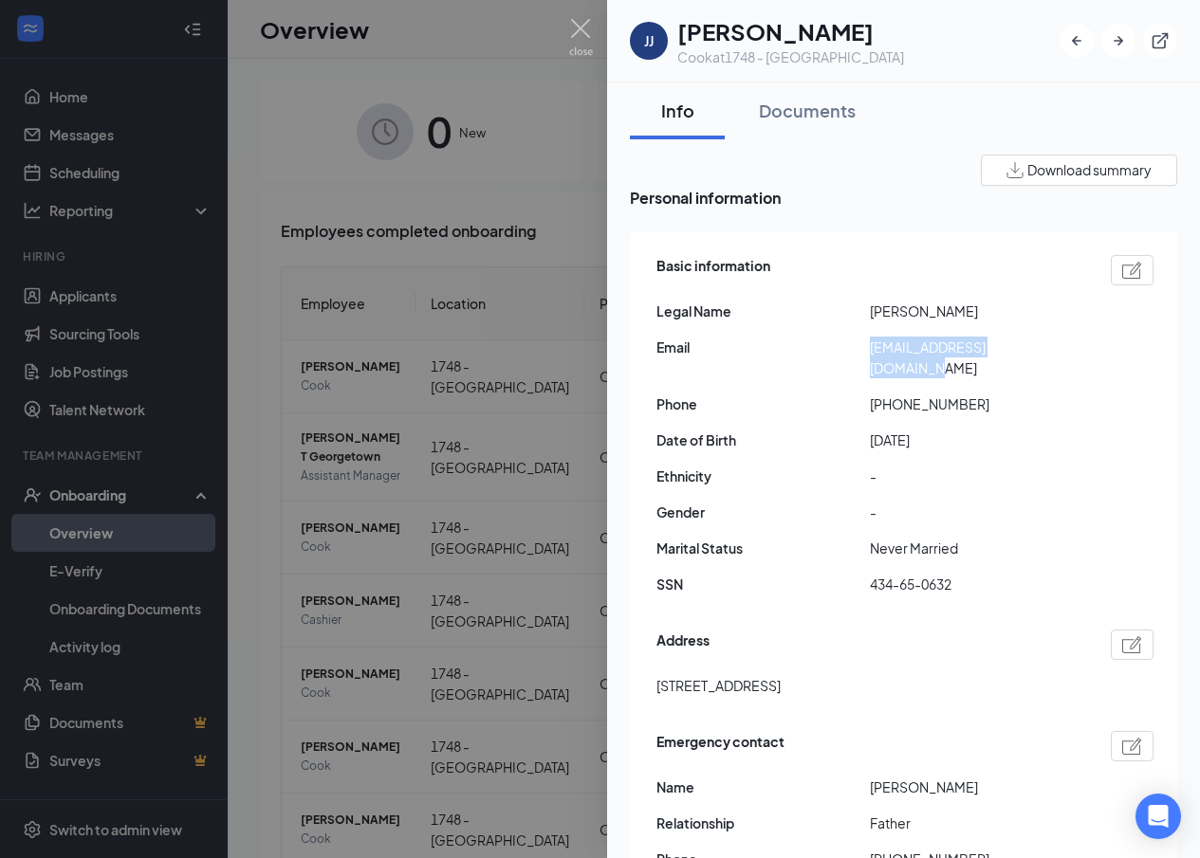
drag, startPoint x: 872, startPoint y: 358, endPoint x: 1067, endPoint y: 358, distance: 195.4
click at [1067, 358] on span "[EMAIL_ADDRESS][DOMAIN_NAME]" at bounding box center [976, 358] width 213 height 42
copy span "[EMAIL_ADDRESS][DOMAIN_NAME]"
click at [983, 436] on span "[DATE]" at bounding box center [976, 440] width 213 height 21
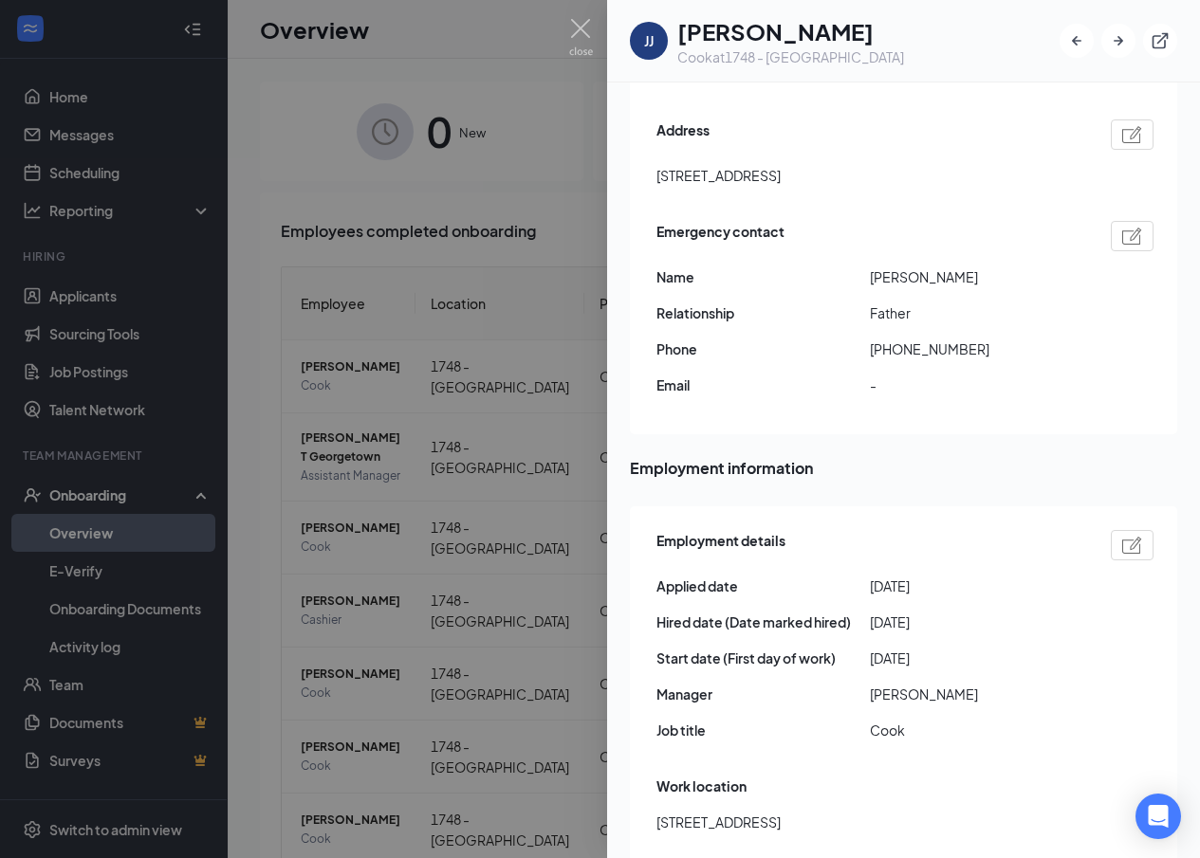
scroll to position [569, 0]
